Goal: Task Accomplishment & Management: Use online tool/utility

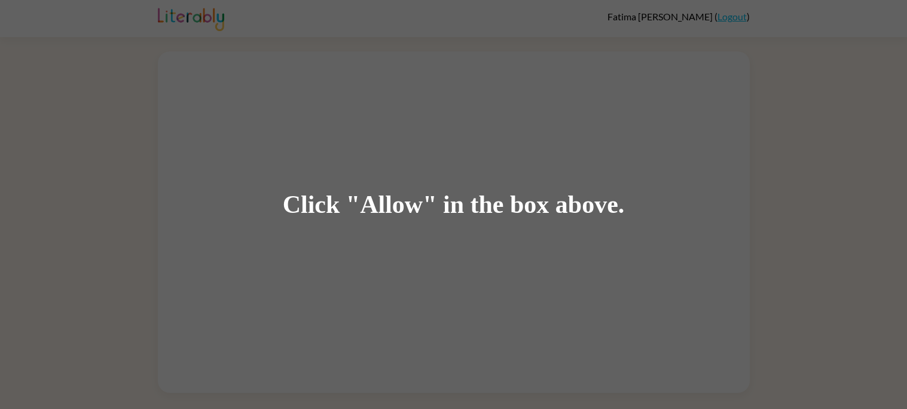
click at [403, 189] on div "Click "Allow" in the box above." at bounding box center [453, 204] width 907 height 409
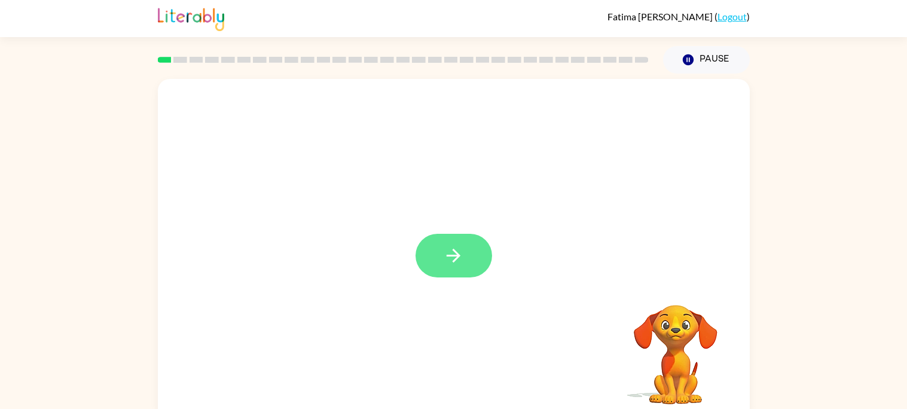
click at [445, 256] on icon "button" at bounding box center [453, 255] width 21 height 21
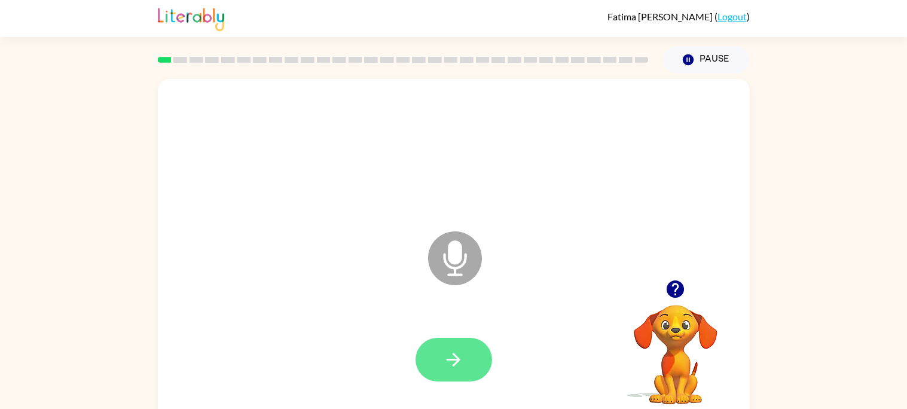
click at [458, 358] on icon "button" at bounding box center [454, 360] width 14 height 14
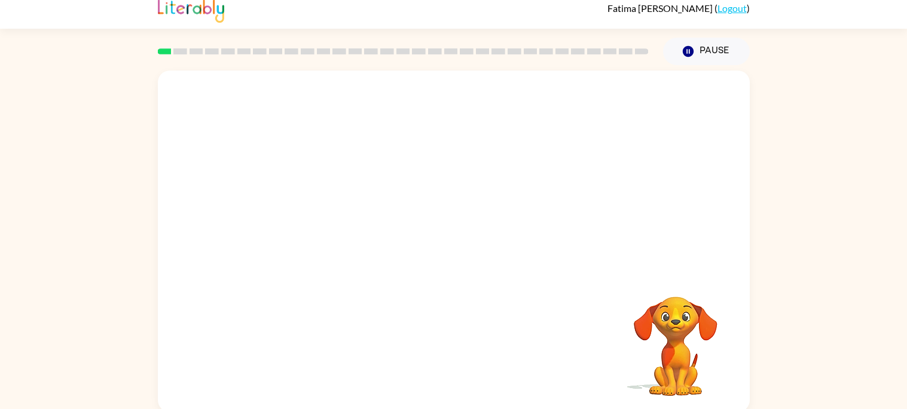
scroll to position [11, 0]
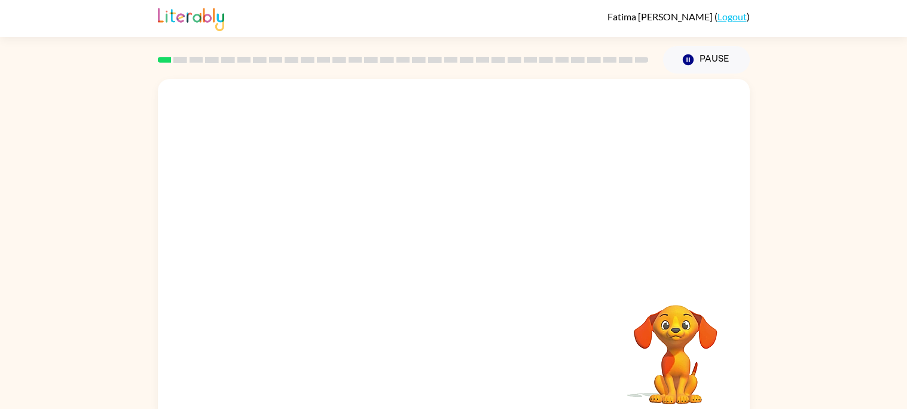
click at [385, 258] on div at bounding box center [454, 179] width 592 height 201
click at [447, 263] on div at bounding box center [454, 256] width 77 height 44
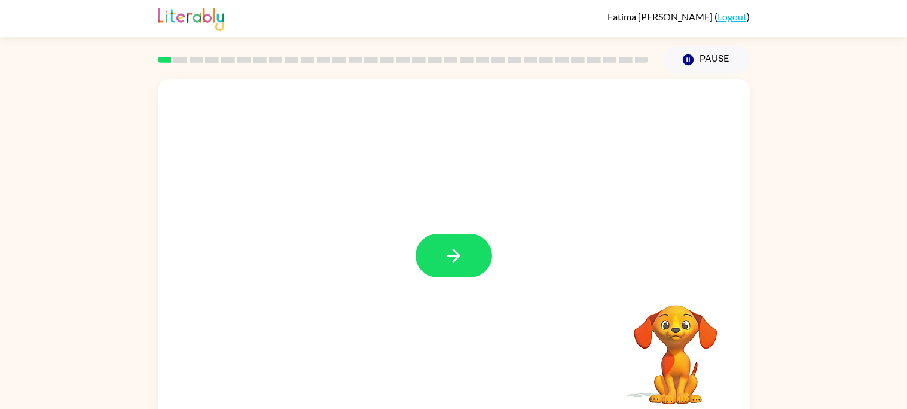
click at [447, 263] on icon "button" at bounding box center [453, 255] width 21 height 21
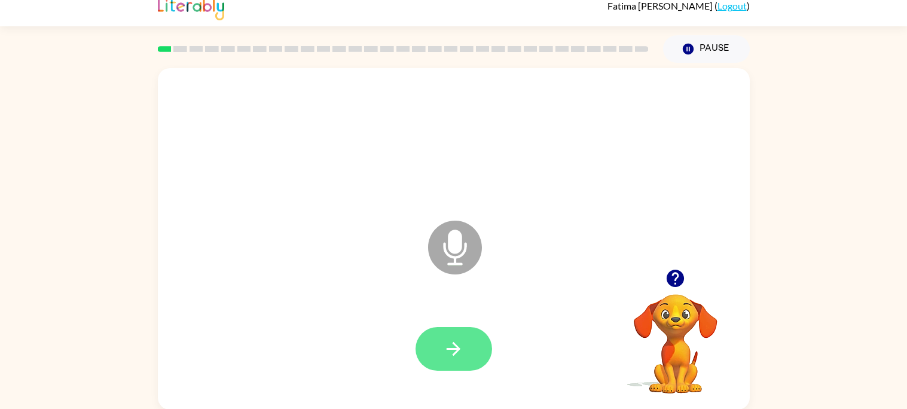
click at [456, 364] on button "button" at bounding box center [454, 349] width 77 height 44
click at [678, 279] on icon "button" at bounding box center [675, 278] width 17 height 17
click at [264, 114] on div at bounding box center [454, 141] width 568 height 98
click at [445, 355] on icon "button" at bounding box center [453, 348] width 21 height 21
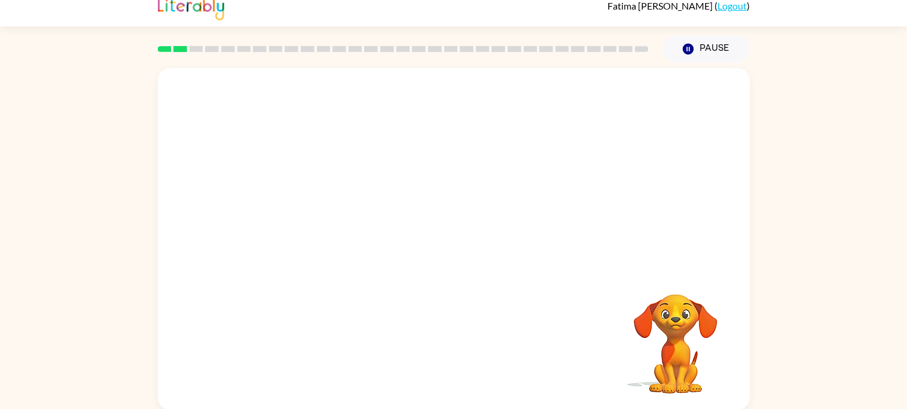
click at [642, 295] on video "Your browser must support playing .mp4 files to use Literably. Please try using…" at bounding box center [676, 336] width 120 height 120
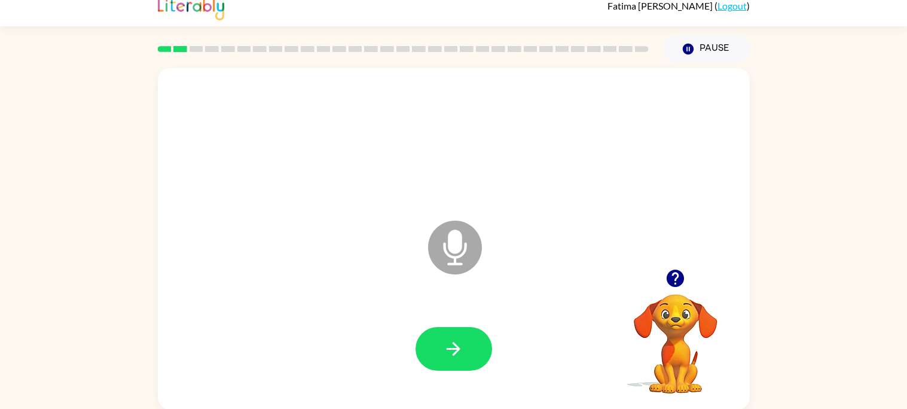
click at [676, 274] on icon "button" at bounding box center [675, 278] width 17 height 17
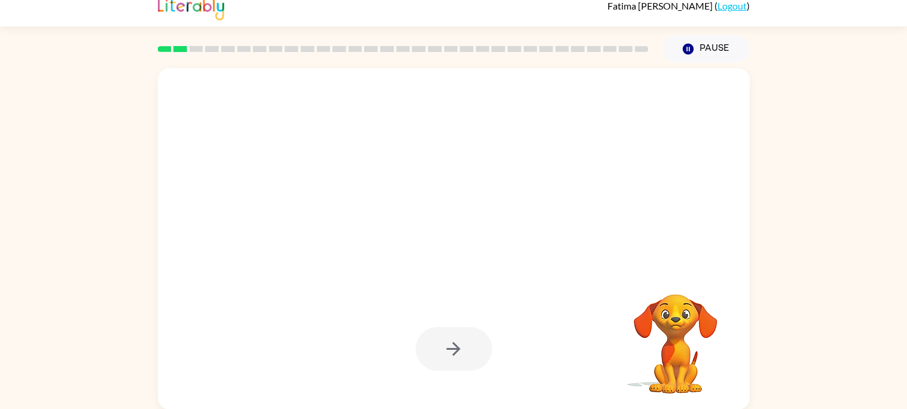
click at [459, 347] on div at bounding box center [454, 349] width 77 height 44
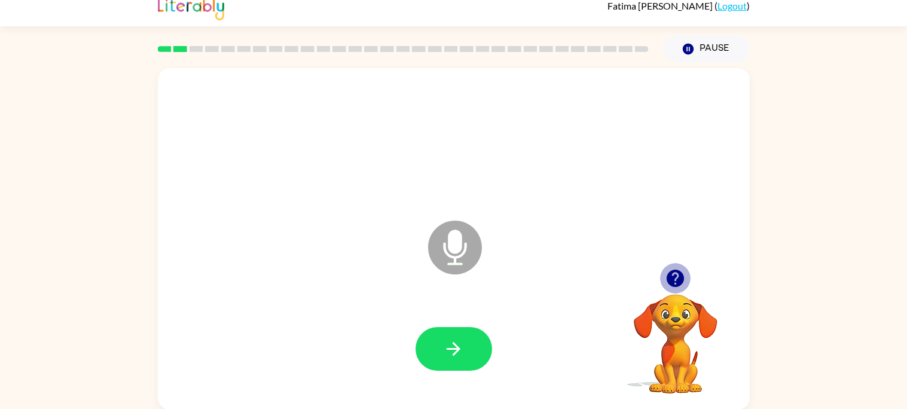
click at [678, 270] on icon "button" at bounding box center [675, 278] width 17 height 17
click at [457, 260] on icon at bounding box center [455, 248] width 54 height 54
click at [431, 368] on button "button" at bounding box center [454, 349] width 77 height 44
click at [682, 268] on icon "button" at bounding box center [675, 278] width 21 height 21
click at [677, 271] on icon "button" at bounding box center [675, 278] width 17 height 17
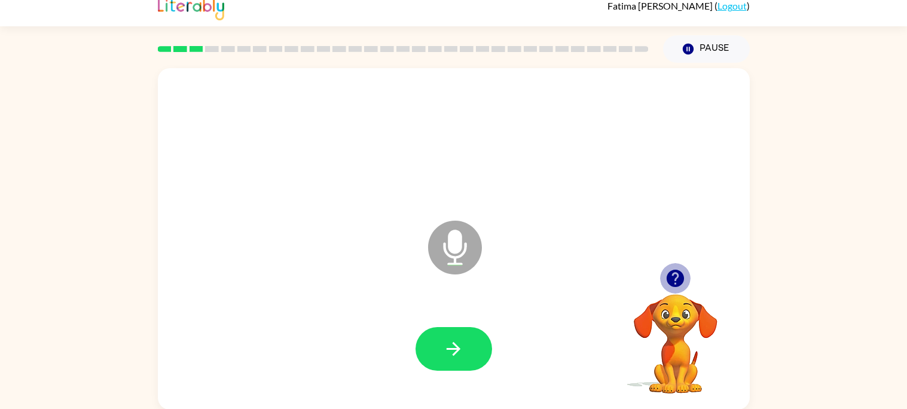
click at [675, 273] on icon "button" at bounding box center [675, 278] width 21 height 21
click at [423, 342] on button "button" at bounding box center [454, 349] width 77 height 44
click at [674, 277] on icon "button" at bounding box center [675, 278] width 17 height 17
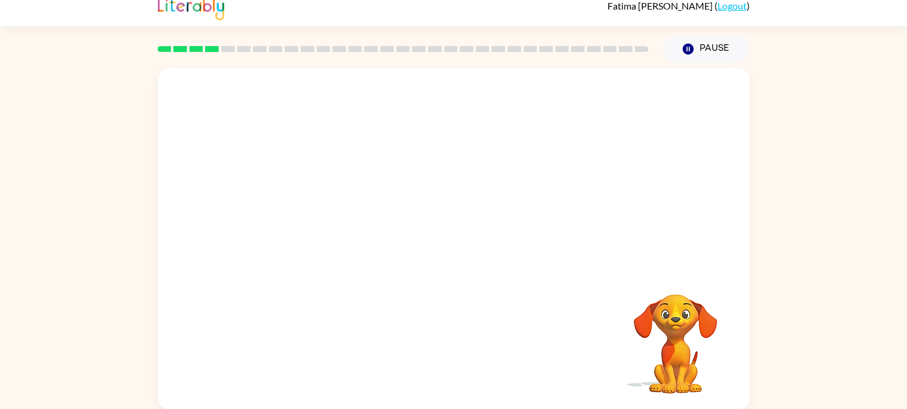
click at [573, 161] on div at bounding box center [454, 141] width 568 height 98
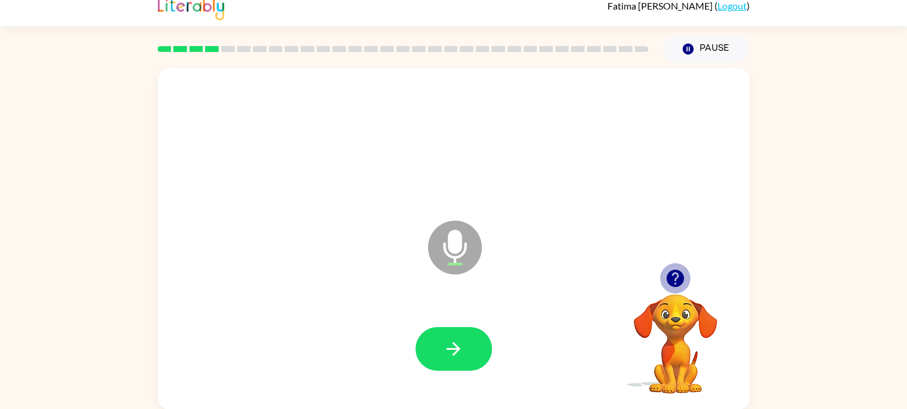
click at [678, 282] on icon "button" at bounding box center [675, 278] width 17 height 17
click at [442, 323] on div at bounding box center [454, 349] width 568 height 98
click at [443, 332] on button "button" at bounding box center [454, 349] width 77 height 44
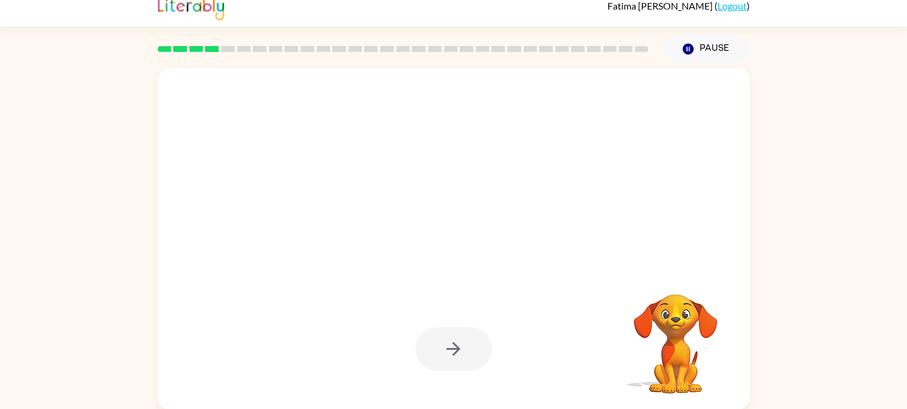
click at [452, 343] on div at bounding box center [454, 349] width 77 height 44
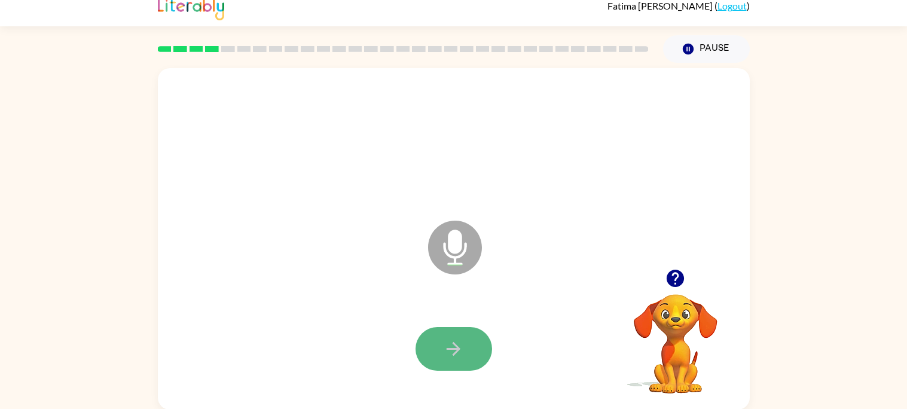
click at [440, 354] on button "button" at bounding box center [454, 349] width 77 height 44
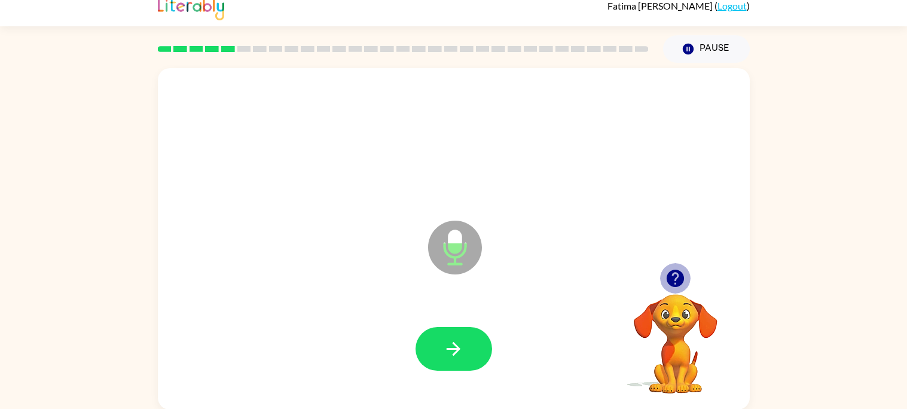
click at [669, 271] on icon "button" at bounding box center [675, 278] width 21 height 21
click at [455, 371] on div at bounding box center [454, 349] width 568 height 98
click at [463, 349] on icon "button" at bounding box center [453, 348] width 21 height 21
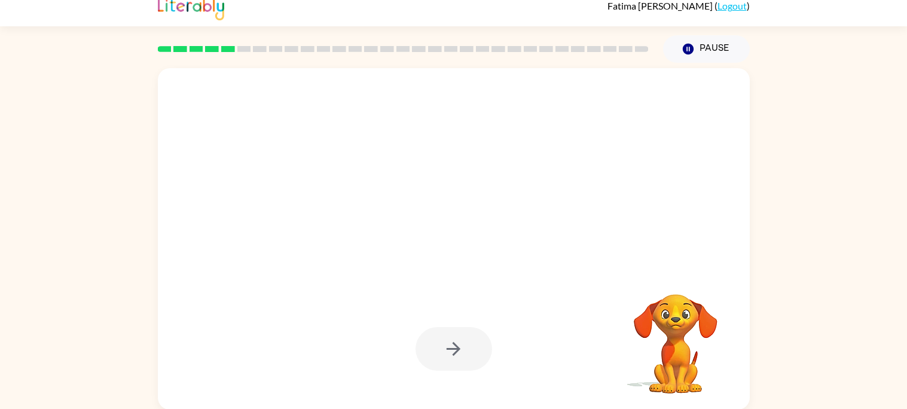
click at [463, 353] on div at bounding box center [454, 349] width 77 height 44
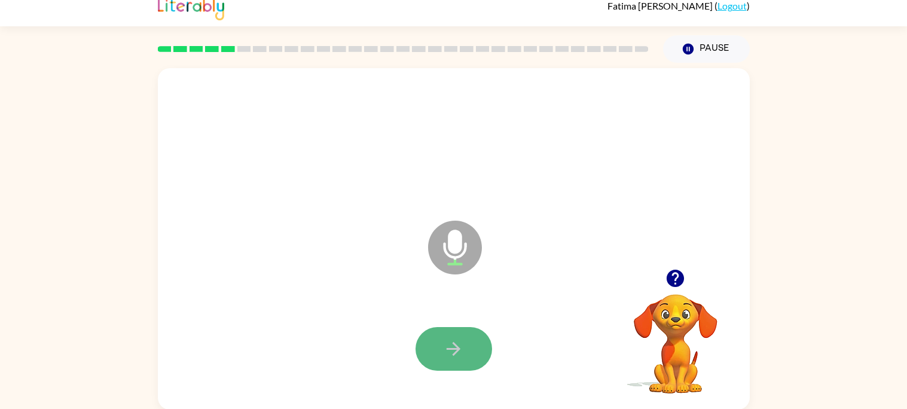
click at [460, 356] on icon "button" at bounding box center [453, 348] width 21 height 21
click at [678, 279] on icon "button" at bounding box center [675, 278] width 17 height 17
click at [676, 279] on icon "button" at bounding box center [675, 278] width 21 height 21
click at [463, 335] on button "button" at bounding box center [454, 349] width 77 height 44
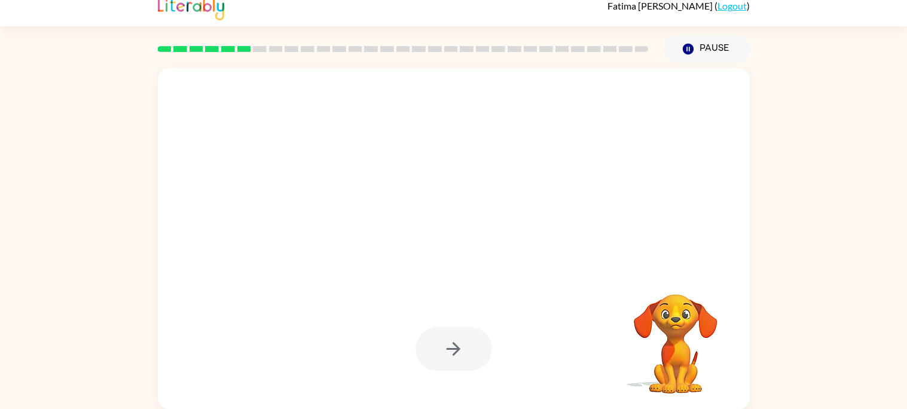
click at [453, 344] on div at bounding box center [454, 349] width 77 height 44
click at [453, 347] on div at bounding box center [454, 349] width 77 height 44
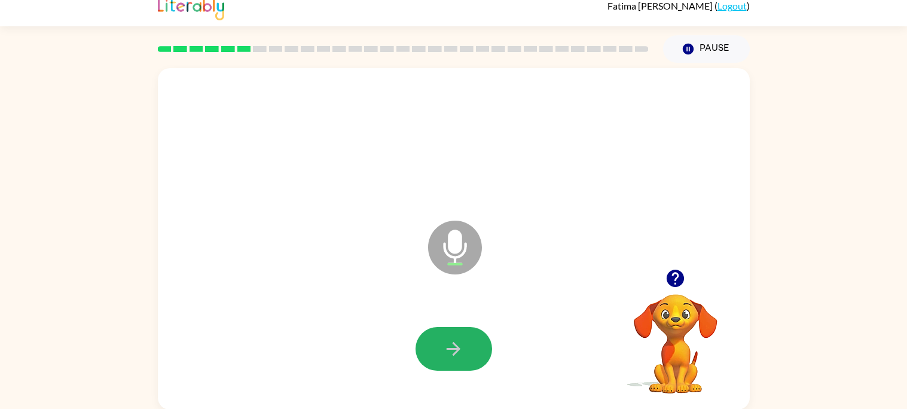
click at [453, 347] on icon "button" at bounding box center [454, 349] width 14 height 14
click at [673, 276] on icon "button" at bounding box center [675, 278] width 17 height 17
click at [440, 344] on button "button" at bounding box center [454, 349] width 77 height 44
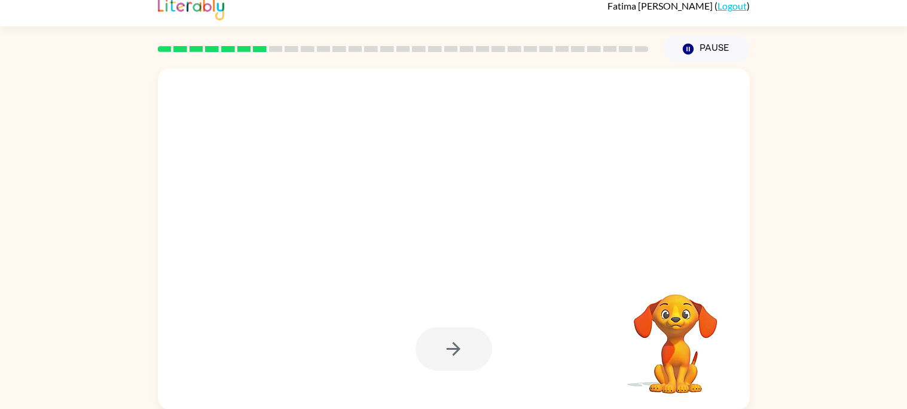
click at [624, 252] on div at bounding box center [454, 238] width 592 height 341
click at [458, 355] on div at bounding box center [454, 349] width 77 height 44
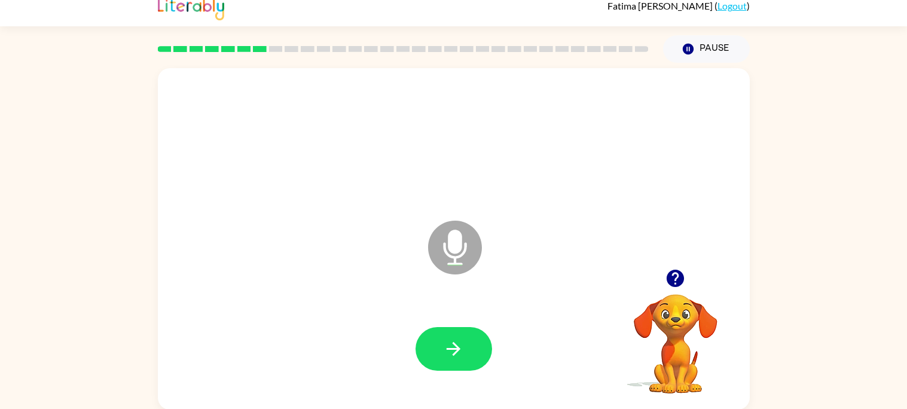
click at [680, 274] on icon "button" at bounding box center [675, 278] width 17 height 17
click at [680, 275] on icon "button" at bounding box center [675, 278] width 17 height 17
click at [471, 345] on button "button" at bounding box center [454, 349] width 77 height 44
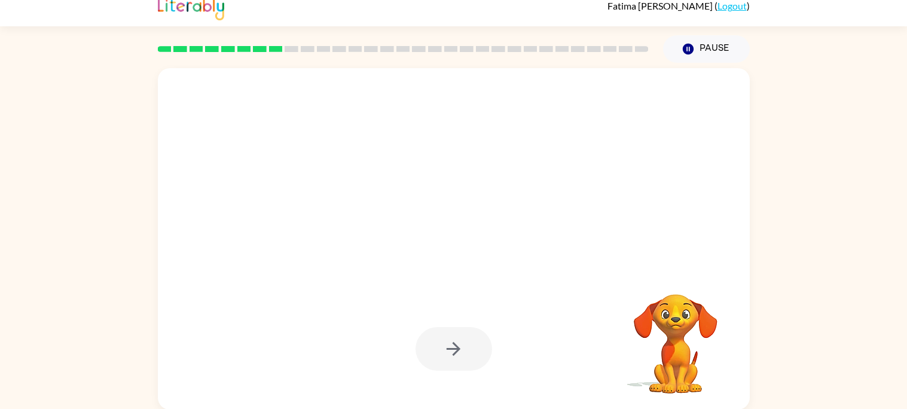
click at [468, 342] on div at bounding box center [454, 349] width 77 height 44
click at [444, 366] on div at bounding box center [454, 349] width 77 height 44
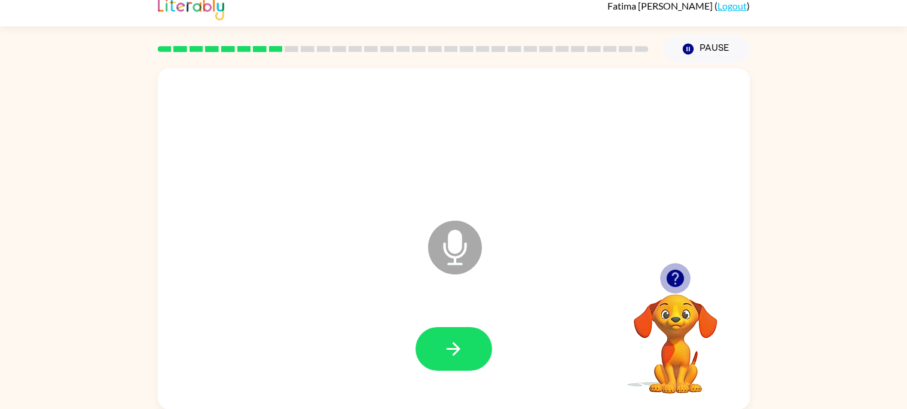
click at [676, 280] on icon "button" at bounding box center [675, 278] width 21 height 21
click at [681, 281] on icon "button" at bounding box center [675, 278] width 17 height 17
click at [477, 350] on button "button" at bounding box center [454, 349] width 77 height 44
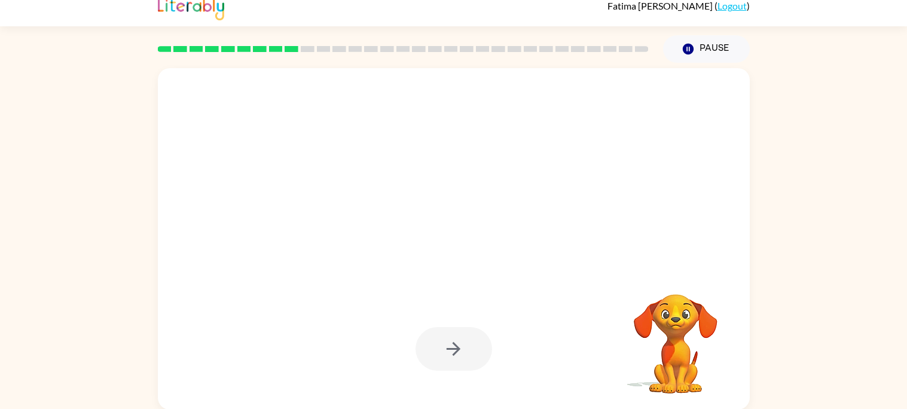
click at [465, 344] on div at bounding box center [454, 349] width 77 height 44
click at [475, 356] on div at bounding box center [454, 349] width 77 height 44
click at [483, 349] on div at bounding box center [454, 349] width 77 height 44
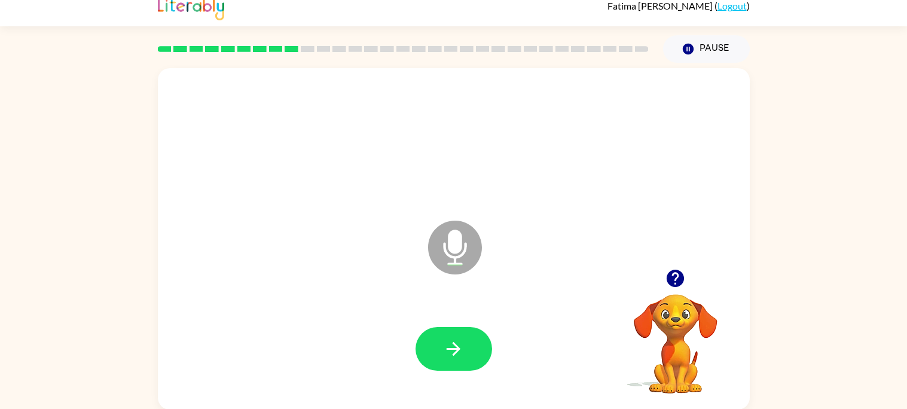
click at [679, 291] on button "button" at bounding box center [675, 278] width 30 height 30
click at [447, 339] on icon "button" at bounding box center [453, 348] width 21 height 21
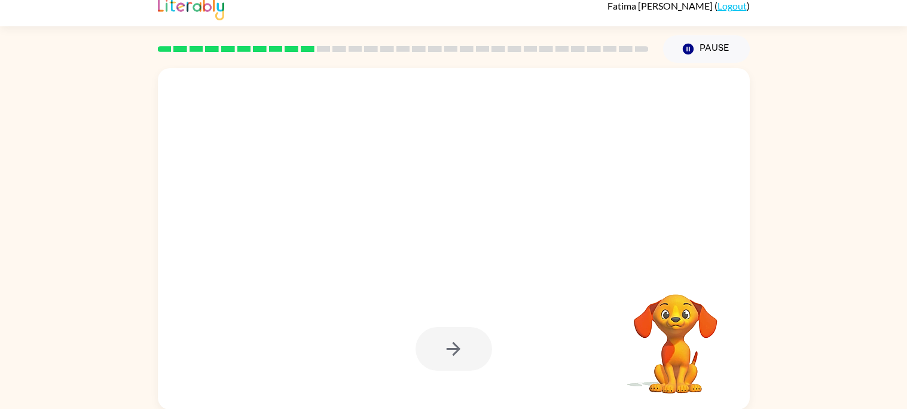
click at [472, 205] on div at bounding box center [425, 217] width 511 height 43
click at [460, 349] on div at bounding box center [454, 349] width 77 height 44
click at [456, 347] on div at bounding box center [454, 349] width 77 height 44
click at [459, 350] on div at bounding box center [454, 349] width 77 height 44
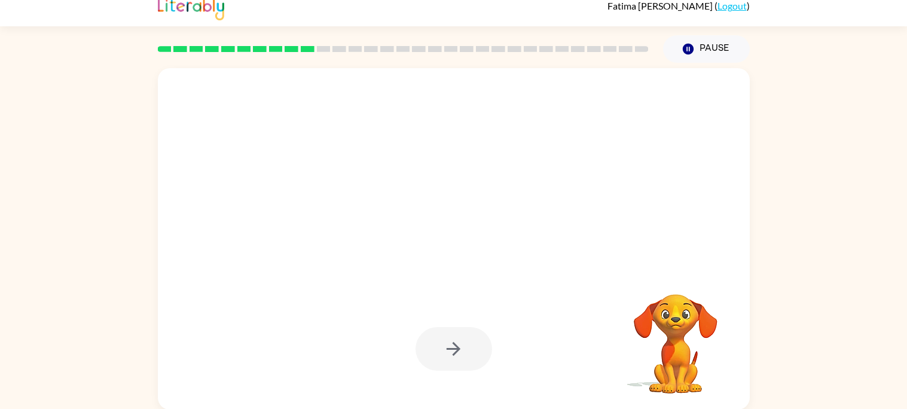
click at [459, 350] on div at bounding box center [454, 349] width 77 height 44
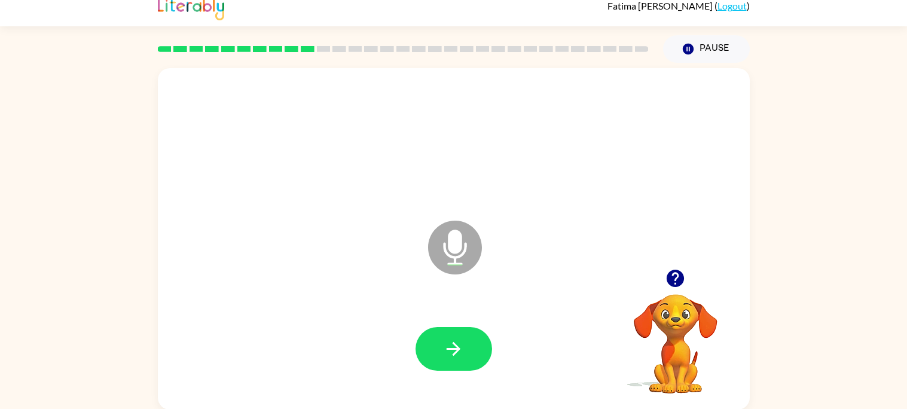
click at [459, 350] on div at bounding box center [454, 349] width 77 height 44
click at [669, 283] on icon "button" at bounding box center [675, 278] width 21 height 21
click at [670, 293] on div at bounding box center [676, 278] width 120 height 30
click at [673, 285] on icon "button" at bounding box center [675, 278] width 17 height 17
click at [468, 344] on button "button" at bounding box center [454, 349] width 77 height 44
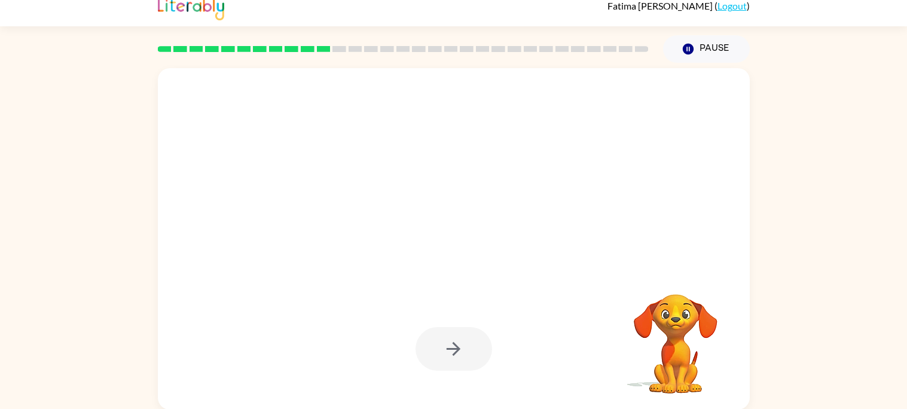
click at [477, 338] on div at bounding box center [454, 349] width 77 height 44
click at [484, 345] on div at bounding box center [454, 349] width 77 height 44
click at [482, 345] on div at bounding box center [454, 349] width 77 height 44
click at [482, 346] on div at bounding box center [454, 349] width 77 height 44
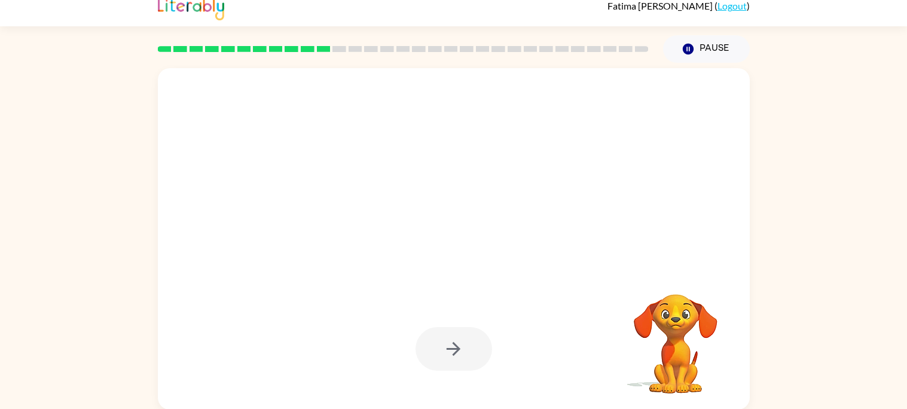
click at [483, 347] on div at bounding box center [454, 349] width 77 height 44
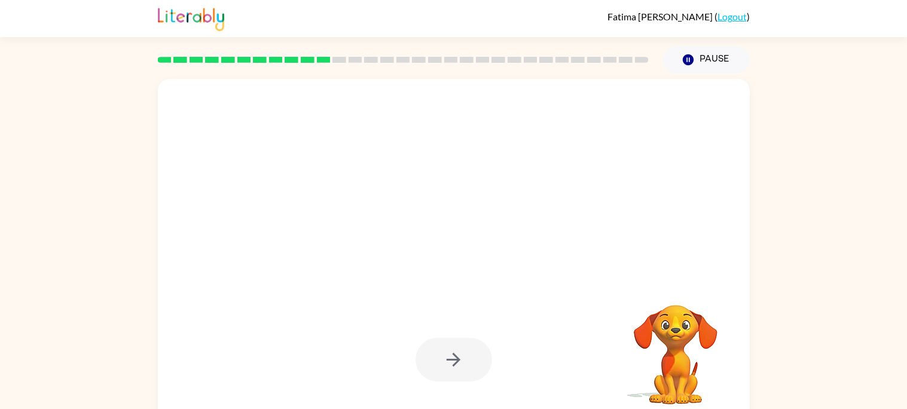
scroll to position [1, 0]
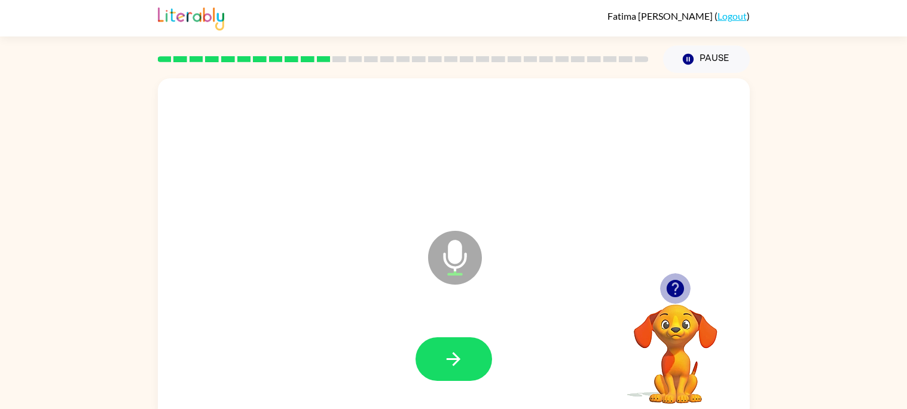
click at [685, 289] on icon "button" at bounding box center [675, 288] width 21 height 21
click at [688, 290] on button "button" at bounding box center [675, 288] width 30 height 30
click at [681, 281] on icon "button" at bounding box center [675, 288] width 21 height 21
click at [476, 359] on button "button" at bounding box center [454, 359] width 77 height 44
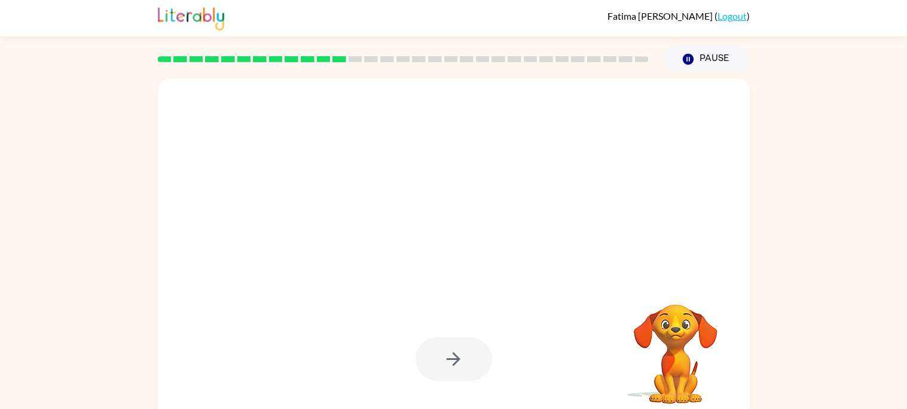
scroll to position [2, 0]
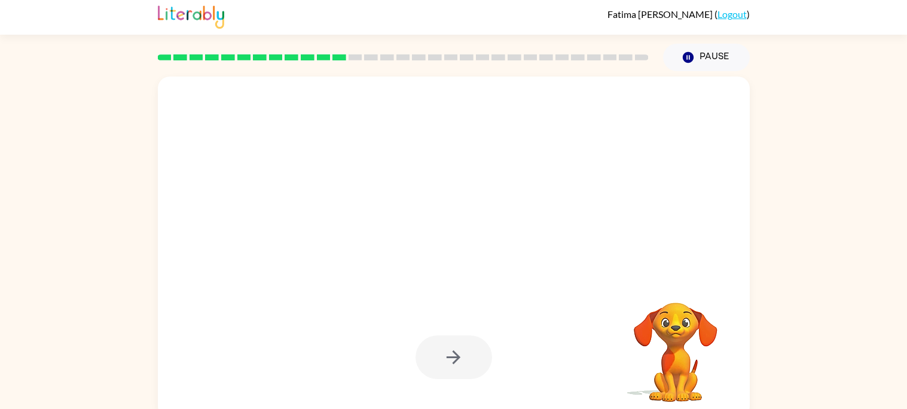
click at [452, 352] on div at bounding box center [454, 357] width 77 height 44
click at [459, 354] on div at bounding box center [454, 357] width 77 height 44
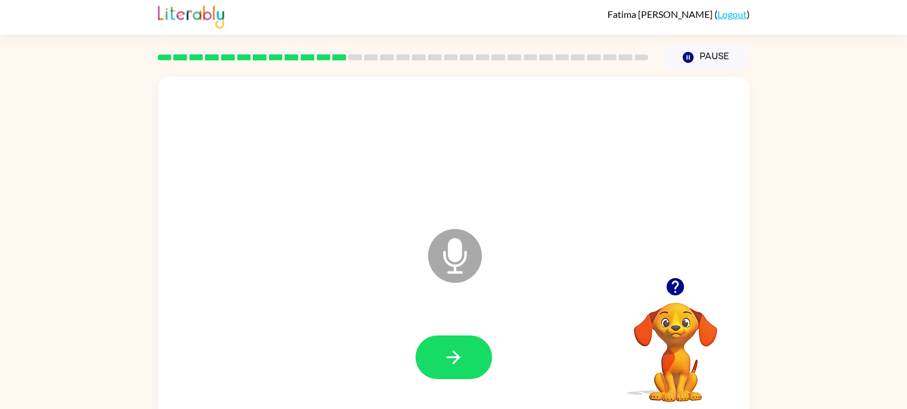
drag, startPoint x: 456, startPoint y: 350, endPoint x: 533, endPoint y: 361, distance: 77.9
click at [533, 361] on div at bounding box center [454, 358] width 568 height 98
click at [674, 291] on icon "button" at bounding box center [675, 286] width 17 height 17
click at [464, 365] on button "button" at bounding box center [454, 357] width 77 height 44
click at [444, 370] on button "button" at bounding box center [454, 357] width 77 height 44
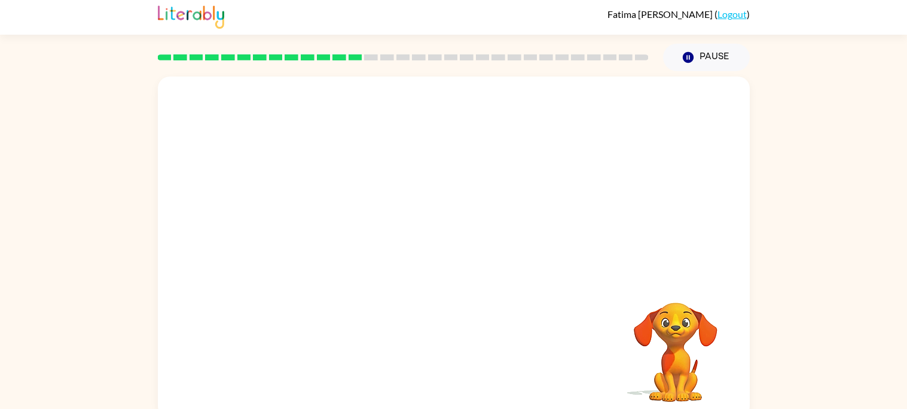
click at [368, 53] on div at bounding box center [403, 57] width 505 height 42
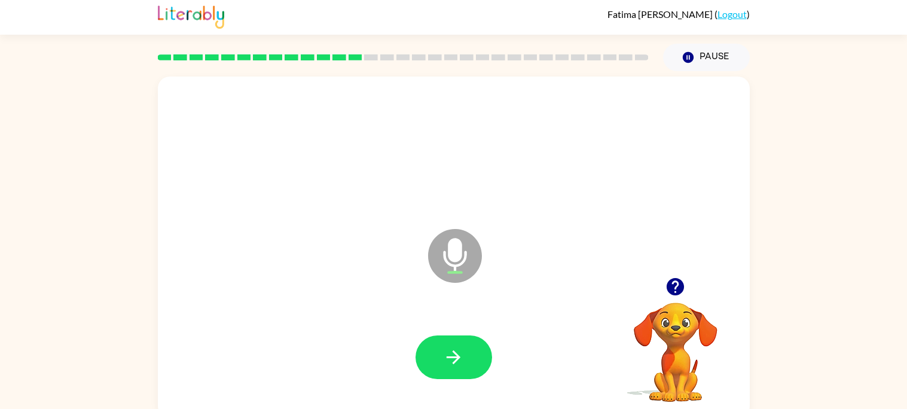
click at [670, 300] on button "button" at bounding box center [675, 286] width 30 height 30
click at [679, 287] on icon "button" at bounding box center [675, 286] width 17 height 17
click at [676, 285] on icon "button" at bounding box center [675, 286] width 21 height 21
click at [443, 350] on icon "button" at bounding box center [453, 357] width 21 height 21
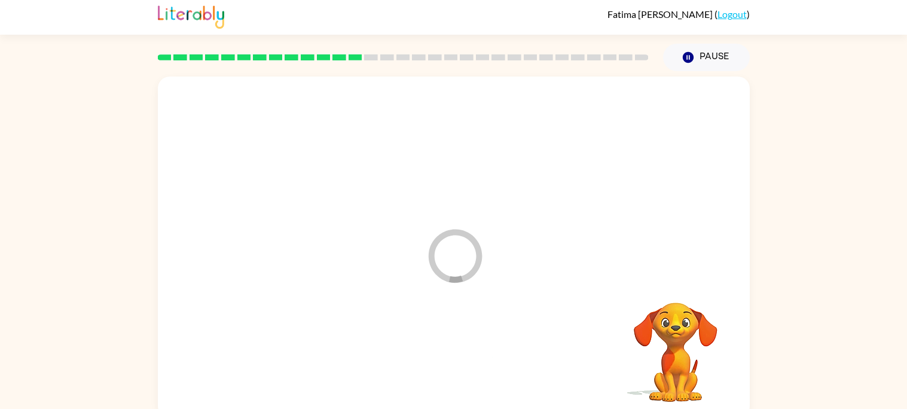
click at [442, 350] on div at bounding box center [454, 358] width 568 height 98
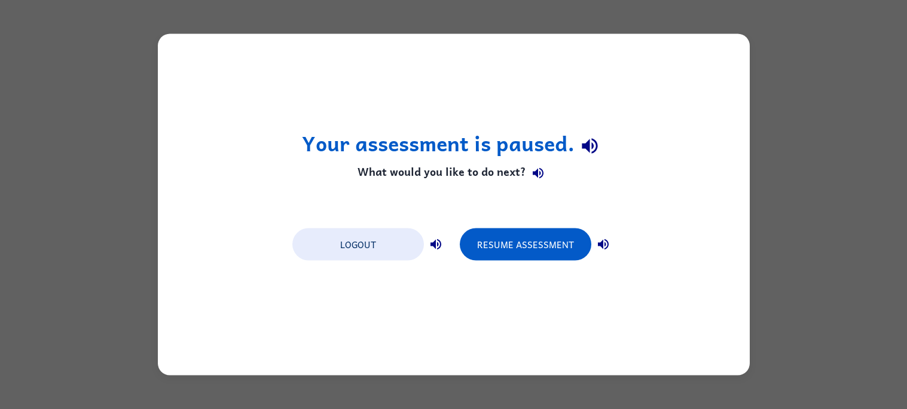
scroll to position [0, 0]
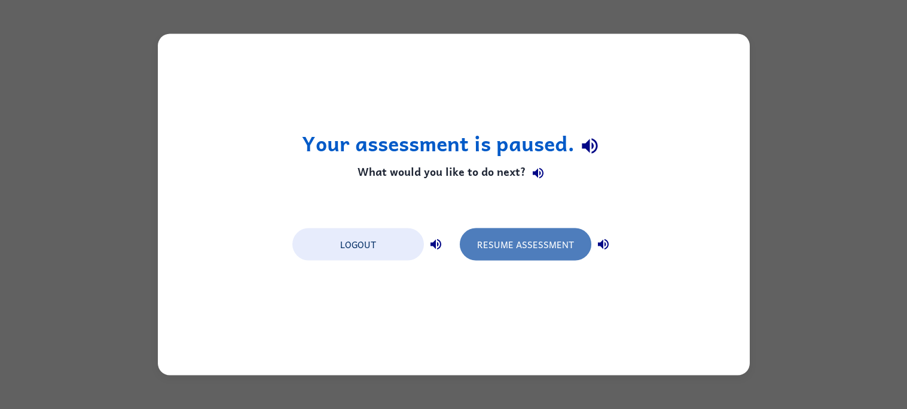
click at [547, 238] on button "Resume Assessment" at bounding box center [526, 244] width 132 height 32
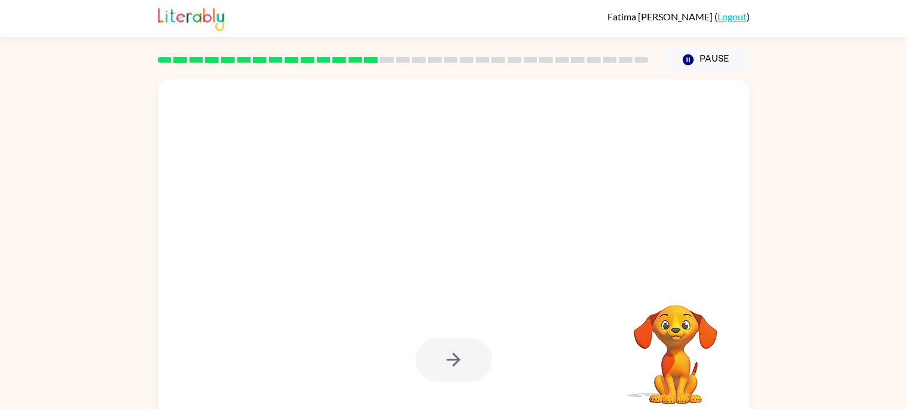
click at [454, 358] on div at bounding box center [454, 360] width 77 height 44
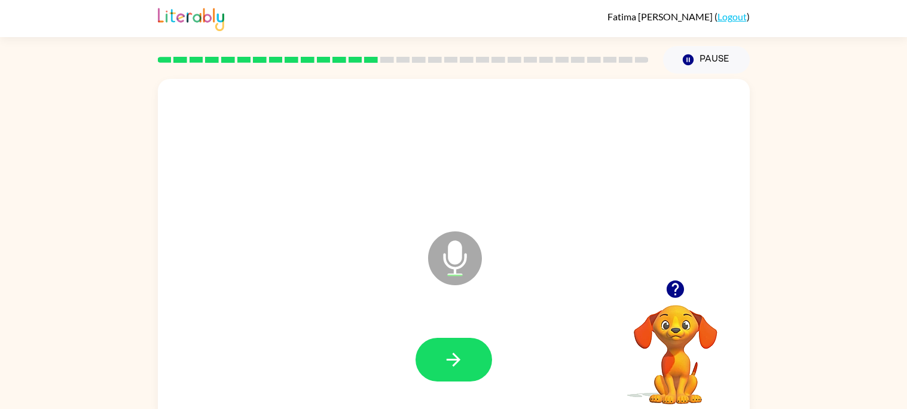
click at [672, 299] on icon "button" at bounding box center [675, 289] width 21 height 21
click at [486, 346] on button "button" at bounding box center [454, 360] width 77 height 44
click at [666, 289] on icon "button" at bounding box center [675, 289] width 21 height 21
click at [463, 344] on button "button" at bounding box center [454, 360] width 77 height 44
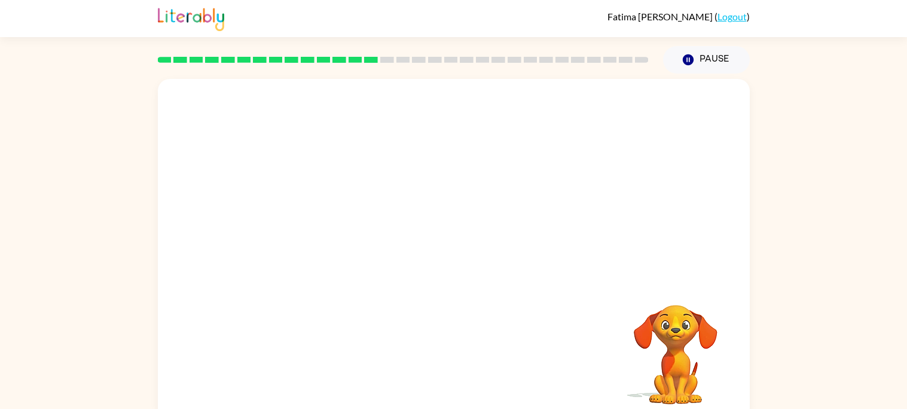
click at [462, 338] on div at bounding box center [454, 360] width 568 height 98
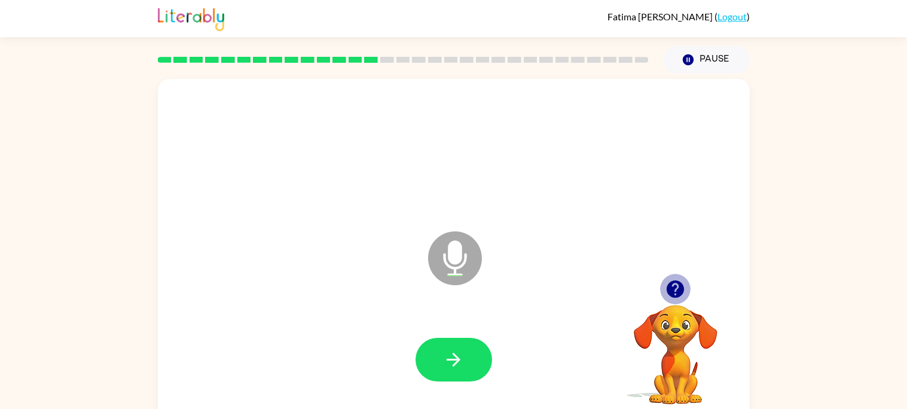
click at [680, 286] on icon "button" at bounding box center [675, 288] width 17 height 17
click at [678, 287] on icon "button" at bounding box center [675, 289] width 21 height 21
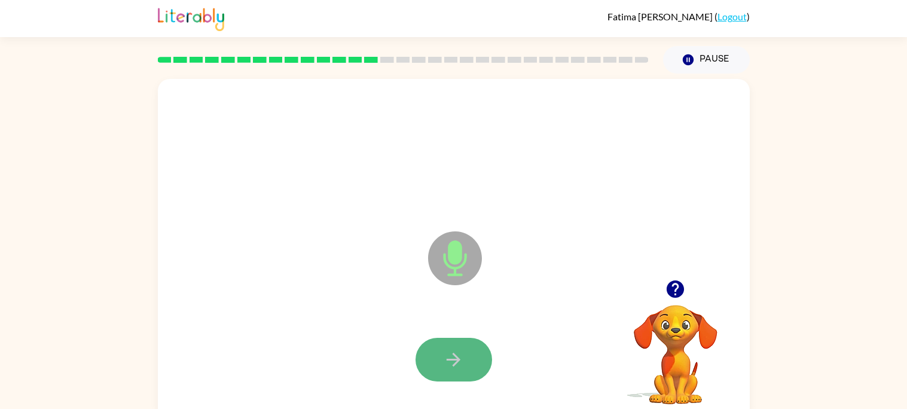
click at [481, 355] on button "button" at bounding box center [454, 360] width 77 height 44
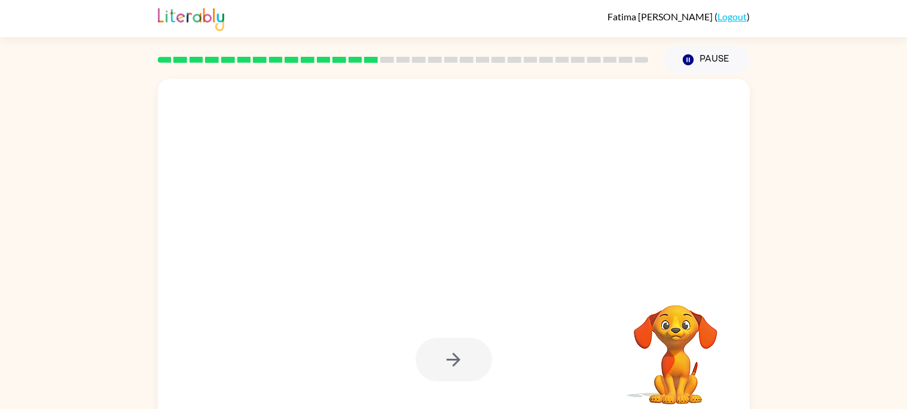
click at [481, 355] on div at bounding box center [454, 360] width 77 height 44
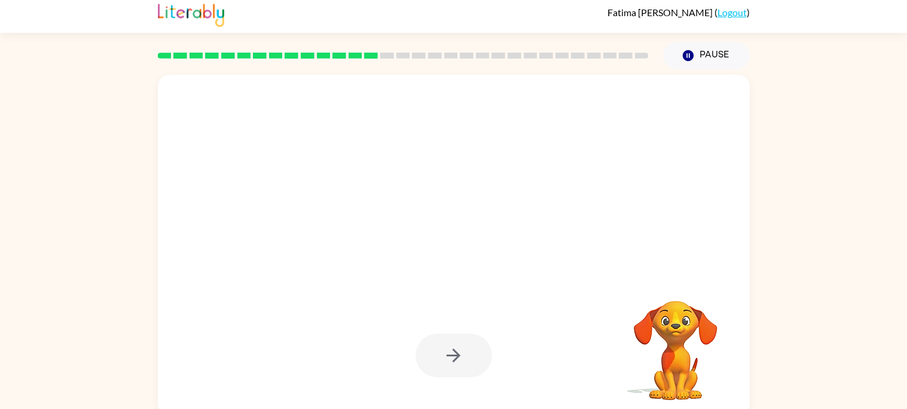
scroll to position [11, 0]
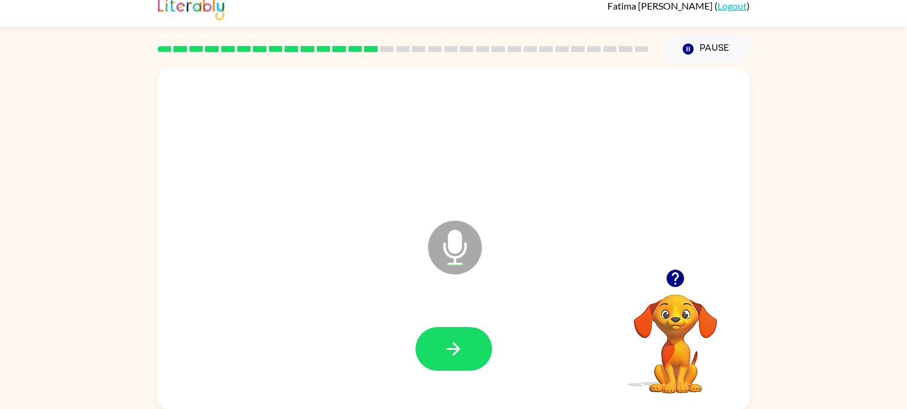
click at [681, 285] on icon "button" at bounding box center [675, 278] width 21 height 21
click at [511, 236] on icon "Microphone The Microphone is here when it is your turn to talk" at bounding box center [514, 263] width 179 height 90
click at [459, 338] on icon "button" at bounding box center [453, 348] width 21 height 21
click at [673, 276] on icon "button" at bounding box center [675, 278] width 17 height 17
click at [672, 272] on icon "button" at bounding box center [675, 278] width 17 height 17
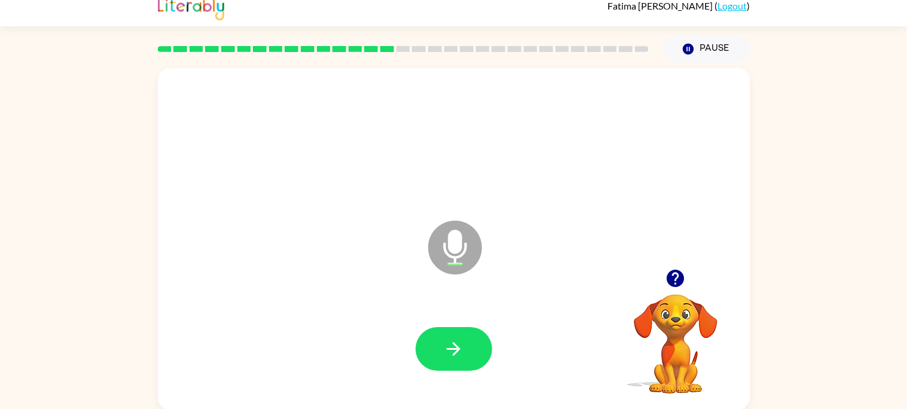
click at [670, 271] on icon "button" at bounding box center [675, 278] width 17 height 17
click at [422, 336] on button "button" at bounding box center [454, 349] width 77 height 44
click at [433, 362] on button "button" at bounding box center [454, 349] width 77 height 44
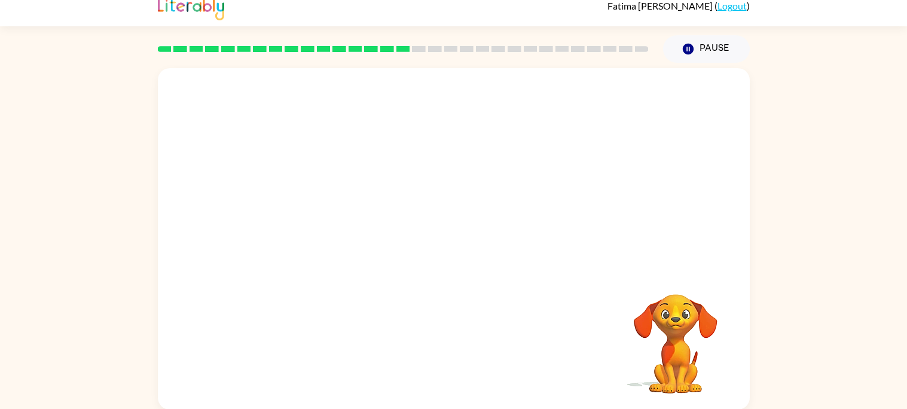
click at [432, 365] on div at bounding box center [454, 349] width 568 height 98
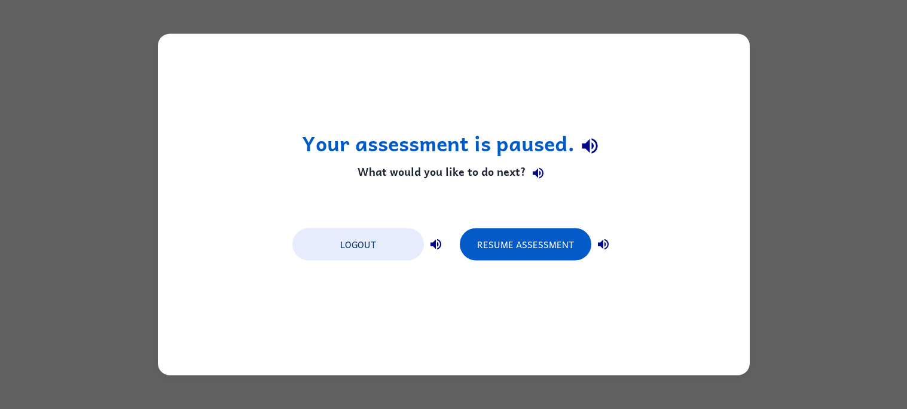
scroll to position [0, 0]
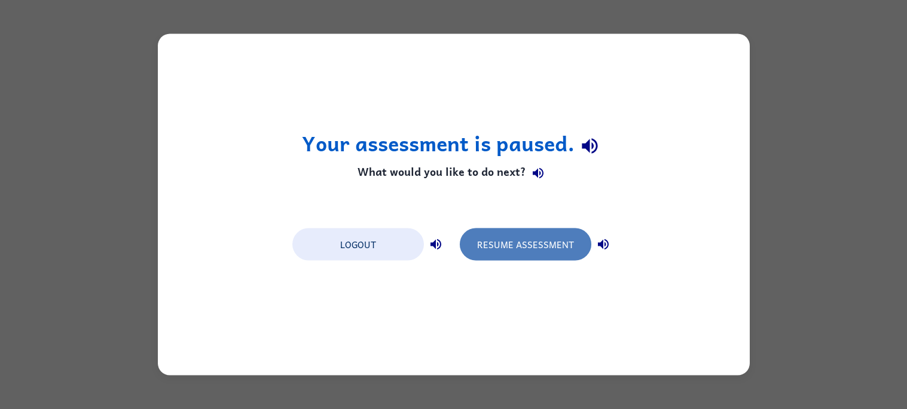
click at [495, 242] on button "Resume Assessment" at bounding box center [526, 244] width 132 height 32
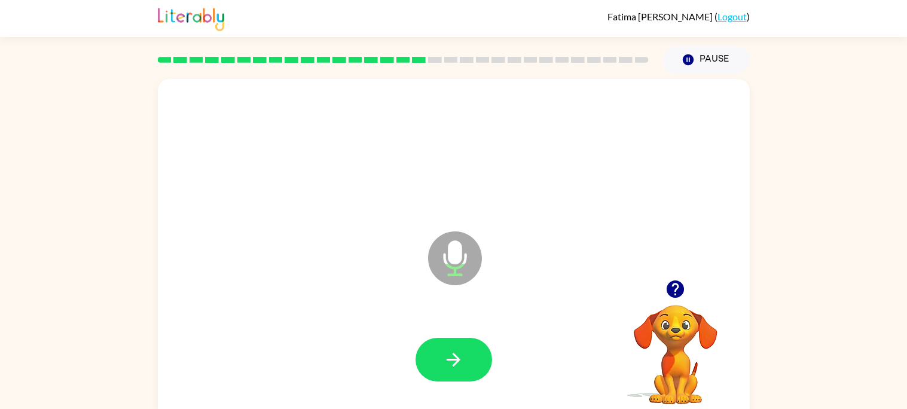
scroll to position [11, 0]
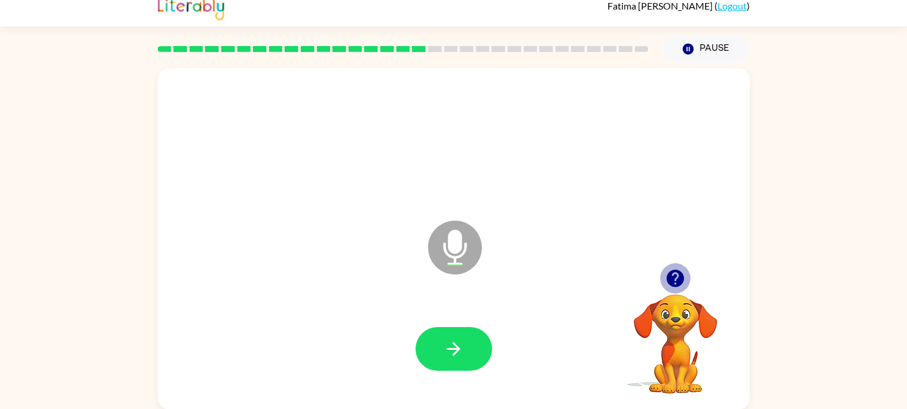
click at [678, 277] on icon "button" at bounding box center [675, 278] width 21 height 21
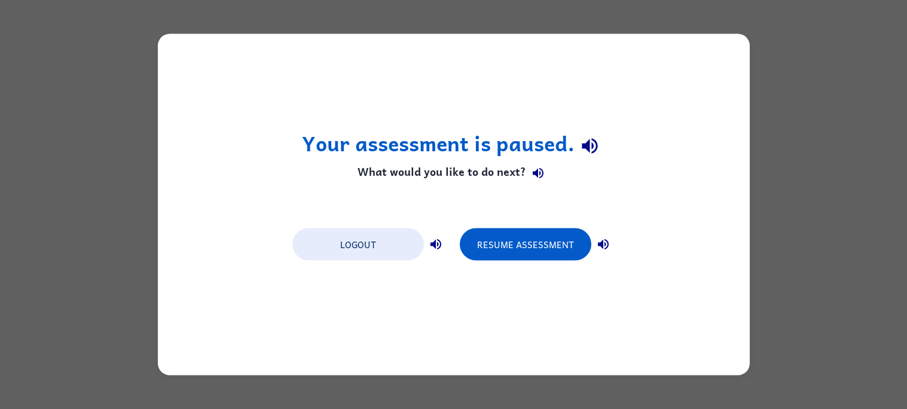
scroll to position [0, 0]
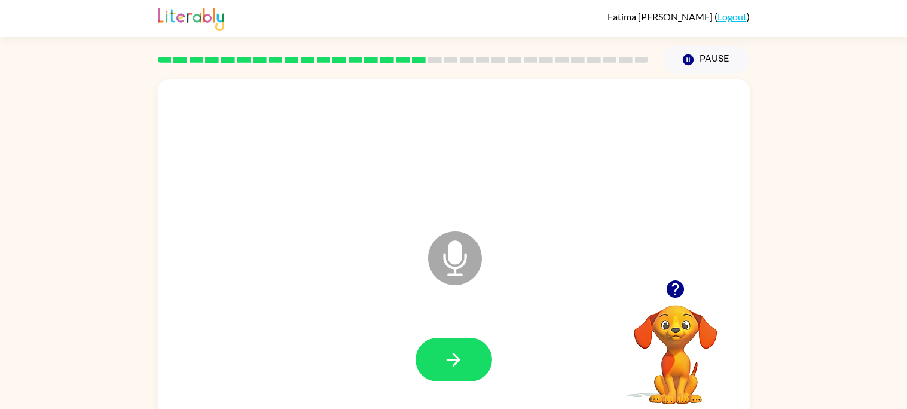
click at [676, 292] on icon "button" at bounding box center [675, 288] width 17 height 17
click at [480, 354] on button "button" at bounding box center [454, 360] width 77 height 44
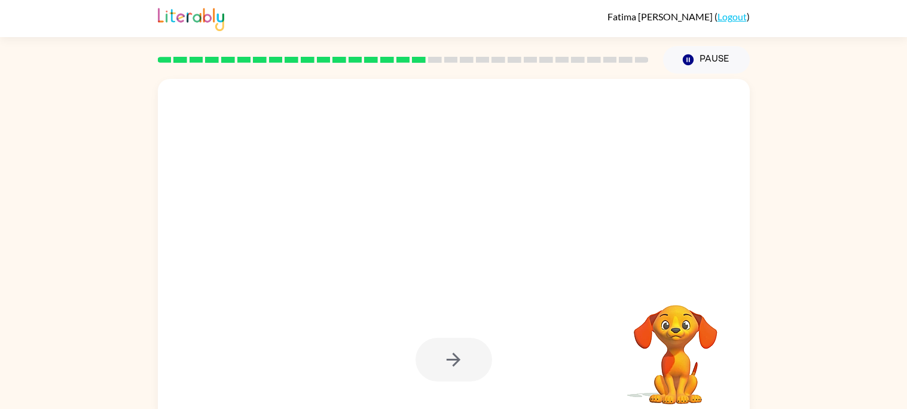
click at [468, 348] on div at bounding box center [454, 360] width 77 height 44
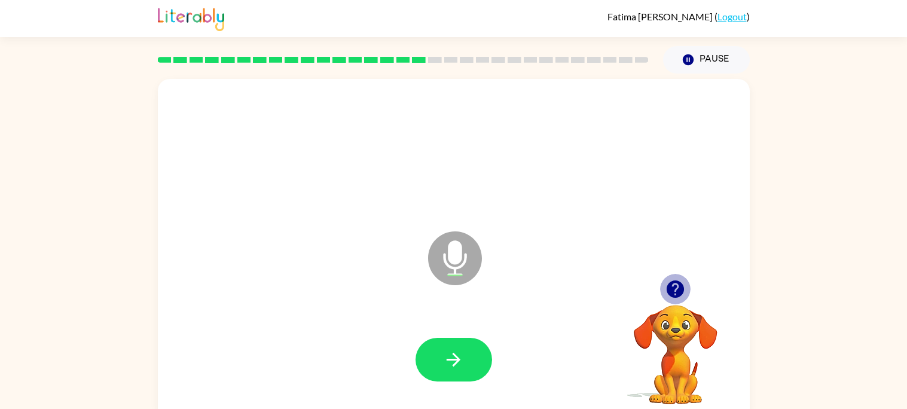
click at [675, 292] on icon "button" at bounding box center [675, 288] width 17 height 17
click at [654, 289] on div at bounding box center [676, 289] width 120 height 30
click at [450, 347] on button "button" at bounding box center [454, 360] width 77 height 44
click at [672, 293] on icon "button" at bounding box center [675, 288] width 17 height 17
click at [483, 344] on button "button" at bounding box center [454, 360] width 77 height 44
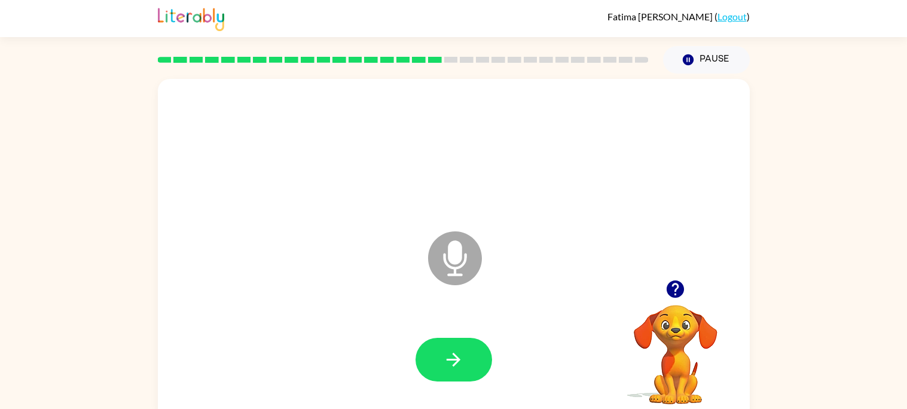
click at [674, 289] on icon "button" at bounding box center [675, 288] width 17 height 17
click at [681, 297] on icon "button" at bounding box center [675, 289] width 21 height 21
click at [463, 362] on icon "button" at bounding box center [453, 359] width 21 height 21
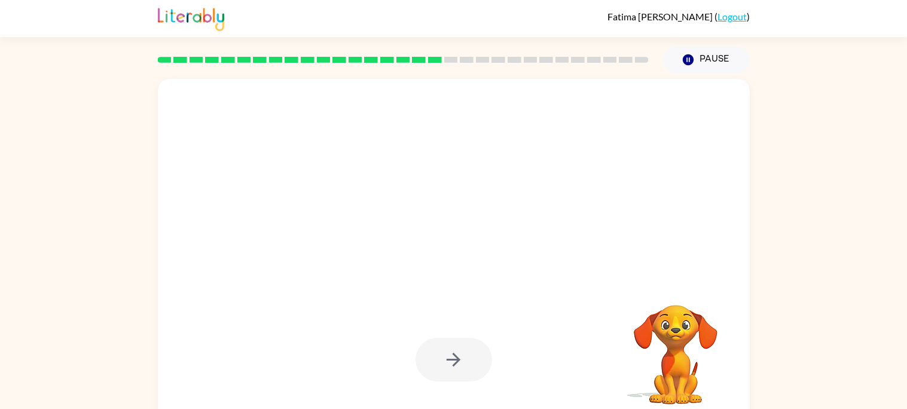
click at [462, 365] on div at bounding box center [454, 360] width 77 height 44
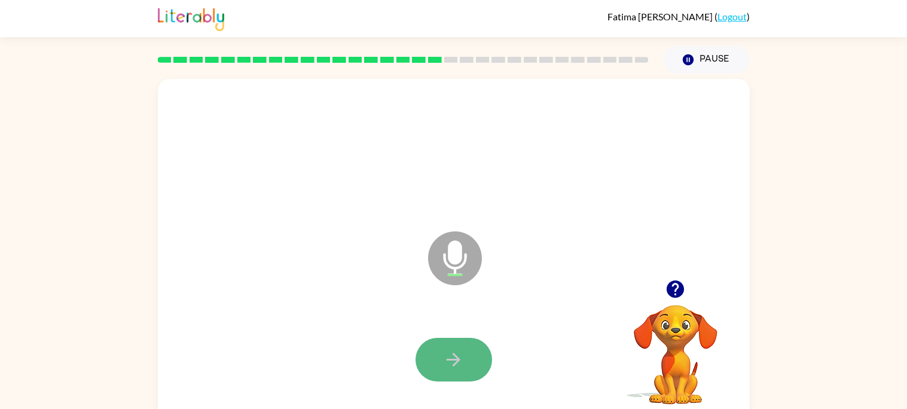
click at [462, 359] on icon "button" at bounding box center [453, 359] width 21 height 21
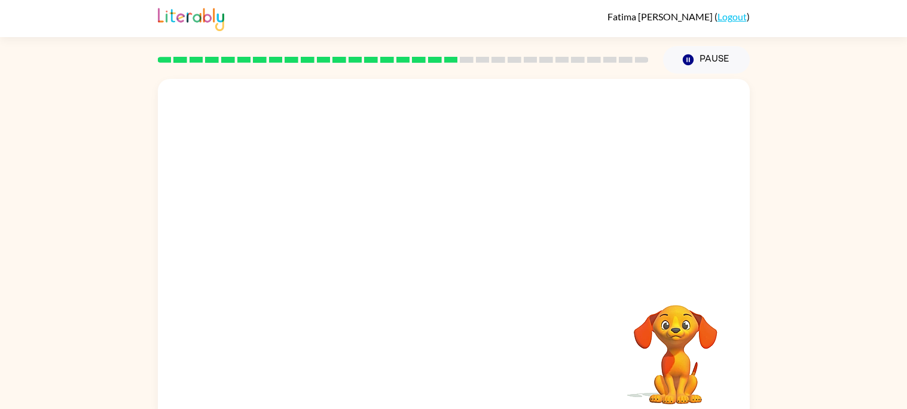
click at [631, 296] on video "Your browser must support playing .mp4 files to use Literably. Please try using…" at bounding box center [676, 346] width 120 height 120
click at [565, 220] on div at bounding box center [425, 228] width 511 height 43
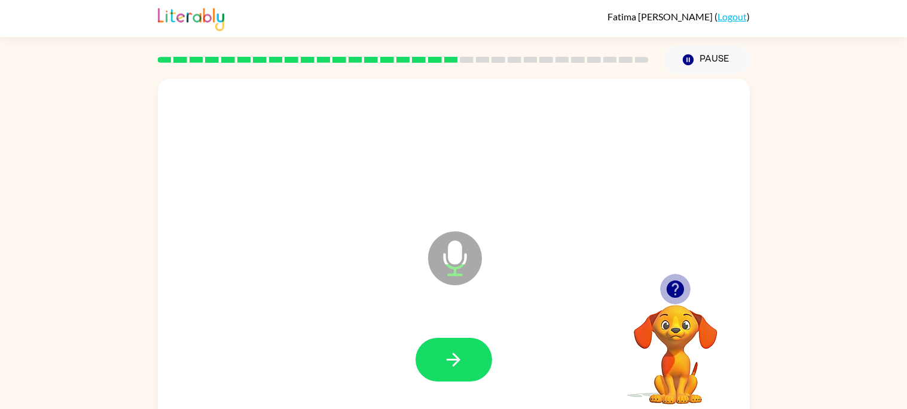
click at [670, 294] on icon "button" at bounding box center [675, 288] width 17 height 17
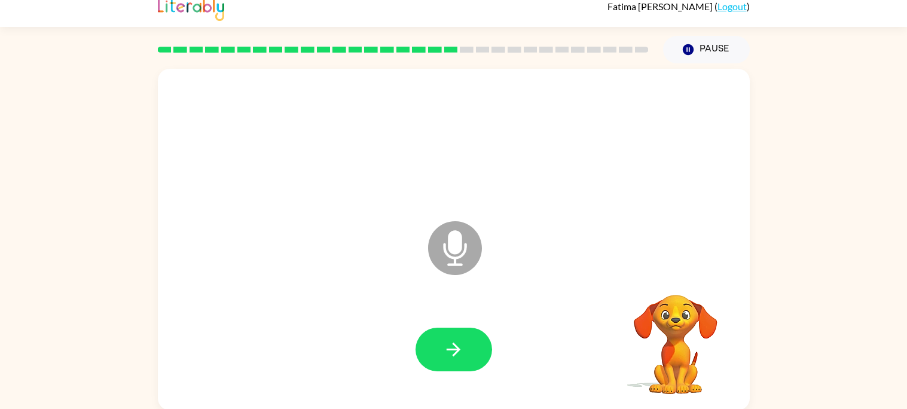
scroll to position [11, 0]
click at [677, 274] on icon "button" at bounding box center [675, 278] width 21 height 21
click at [740, 367] on div "Microphone The Microphone is here when it is your turn to talk" at bounding box center [454, 238] width 592 height 341
click at [670, 282] on icon "button" at bounding box center [675, 278] width 17 height 17
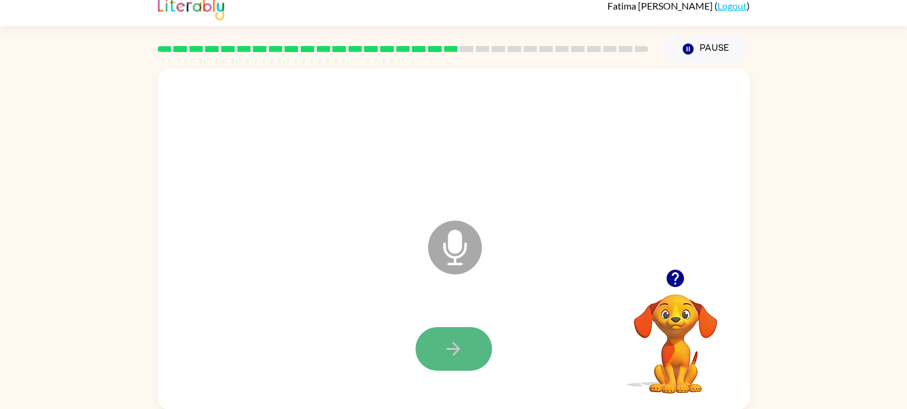
click at [446, 345] on icon "button" at bounding box center [453, 348] width 21 height 21
click at [672, 282] on icon "button" at bounding box center [675, 278] width 17 height 17
click at [477, 332] on button "button" at bounding box center [454, 349] width 77 height 44
click at [463, 345] on icon "button" at bounding box center [453, 348] width 21 height 21
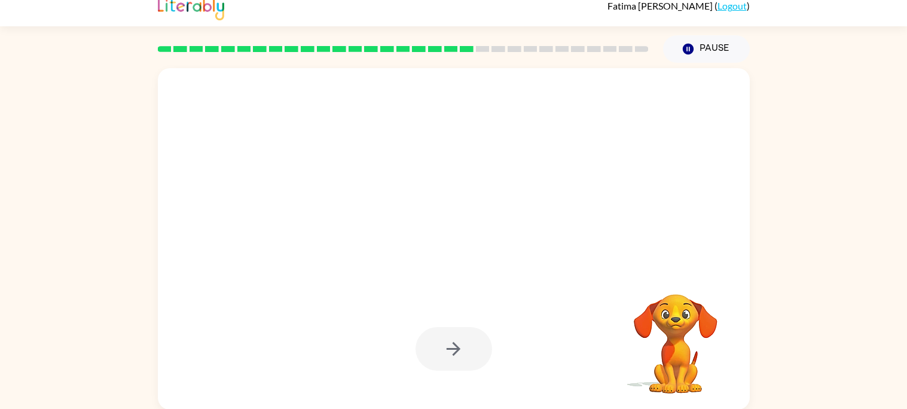
click at [462, 346] on div at bounding box center [454, 349] width 77 height 44
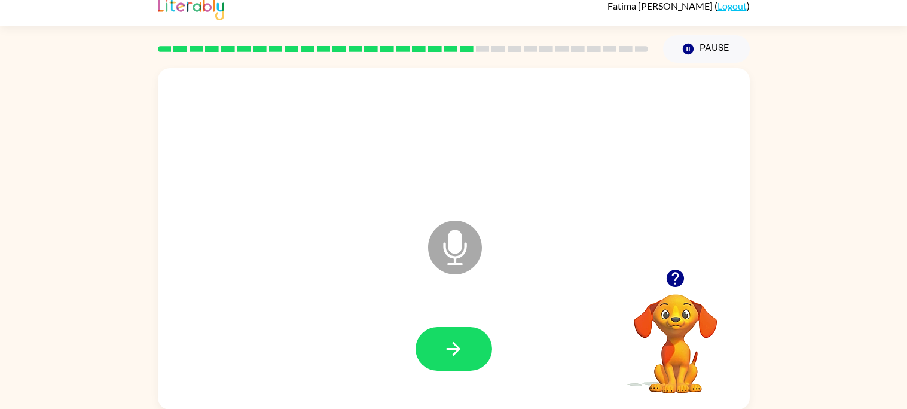
click at [680, 278] on icon "button" at bounding box center [675, 278] width 17 height 17
click at [472, 351] on button "button" at bounding box center [454, 349] width 77 height 44
click at [683, 283] on icon "button" at bounding box center [675, 278] width 21 height 21
click at [680, 283] on icon "button" at bounding box center [675, 278] width 17 height 17
click at [494, 344] on div at bounding box center [454, 349] width 568 height 98
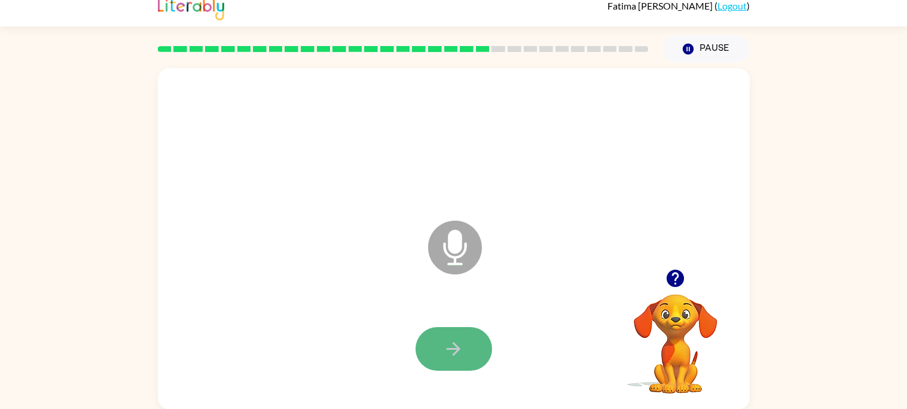
click at [475, 346] on button "button" at bounding box center [454, 349] width 77 height 44
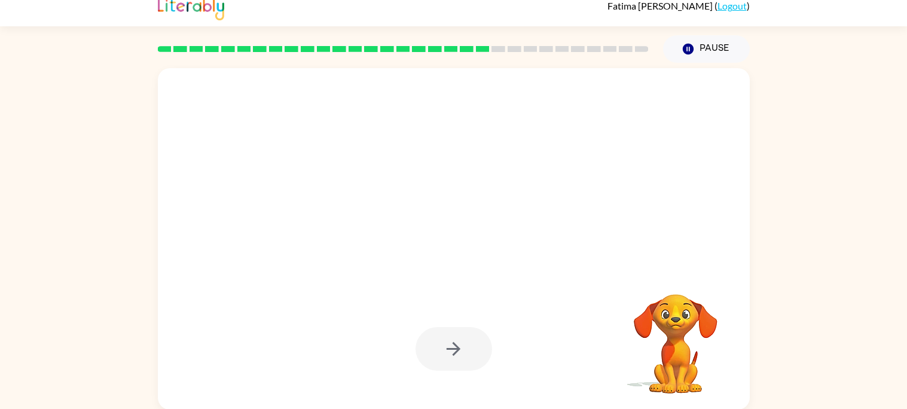
click at [474, 353] on div at bounding box center [454, 349] width 77 height 44
click at [472, 350] on div at bounding box center [454, 349] width 77 height 44
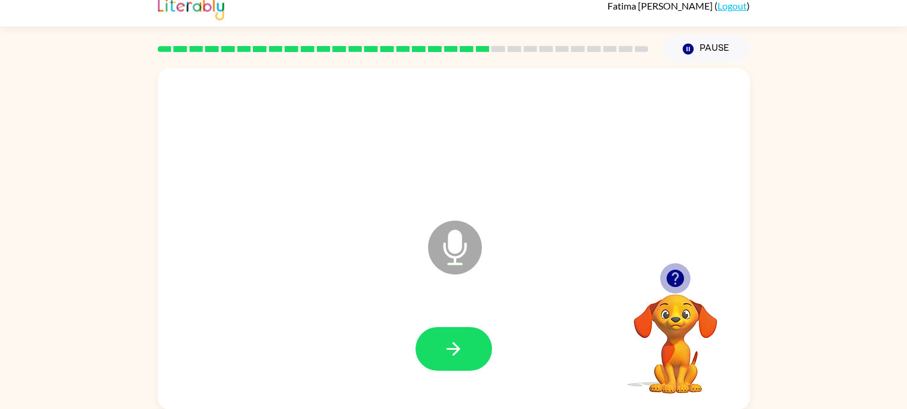
click at [678, 264] on button "button" at bounding box center [675, 278] width 30 height 30
click at [475, 340] on button "button" at bounding box center [454, 349] width 77 height 44
click at [681, 277] on icon "button" at bounding box center [675, 278] width 17 height 17
click at [681, 277] on video "Your browser must support playing .mp4 files to use Literably. Please try using…" at bounding box center [676, 336] width 120 height 120
click at [680, 277] on icon "button" at bounding box center [675, 278] width 17 height 17
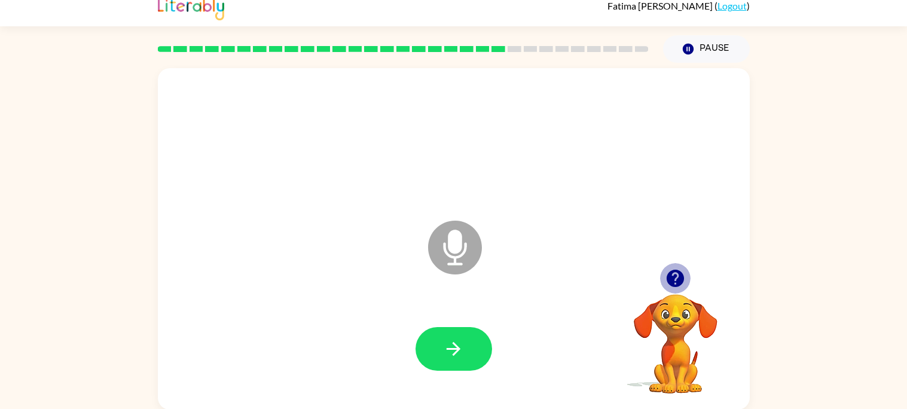
click at [680, 277] on icon "button" at bounding box center [675, 278] width 17 height 17
click at [442, 331] on button "button" at bounding box center [454, 349] width 77 height 44
click at [674, 280] on icon "button" at bounding box center [675, 278] width 17 height 17
click at [469, 343] on button "button" at bounding box center [454, 349] width 77 height 44
click at [584, 222] on icon "Microphone The Microphone is here when it is your turn to talk" at bounding box center [514, 263] width 179 height 90
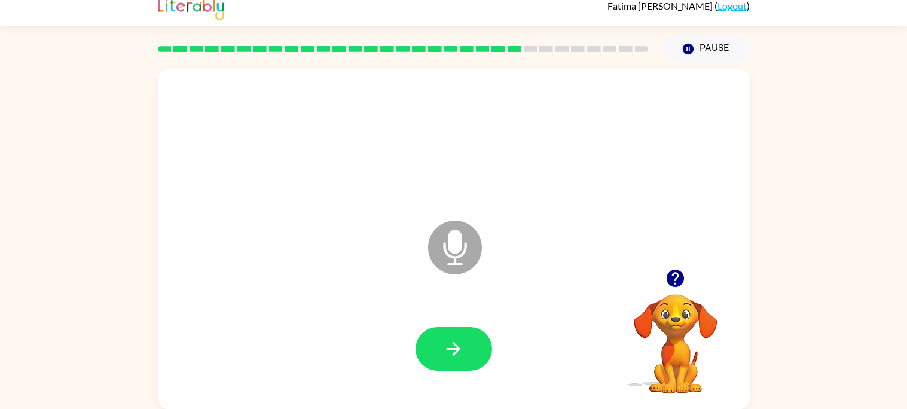
click at [661, 265] on div at bounding box center [676, 278] width 120 height 30
click at [670, 271] on icon "button" at bounding box center [675, 278] width 17 height 17
click at [668, 277] on icon "button" at bounding box center [675, 278] width 17 height 17
click at [668, 277] on div "Your browser must support playing .mp4 files to use Literably. Please try using…" at bounding box center [676, 329] width 120 height 132
click at [670, 280] on icon "button" at bounding box center [675, 278] width 17 height 17
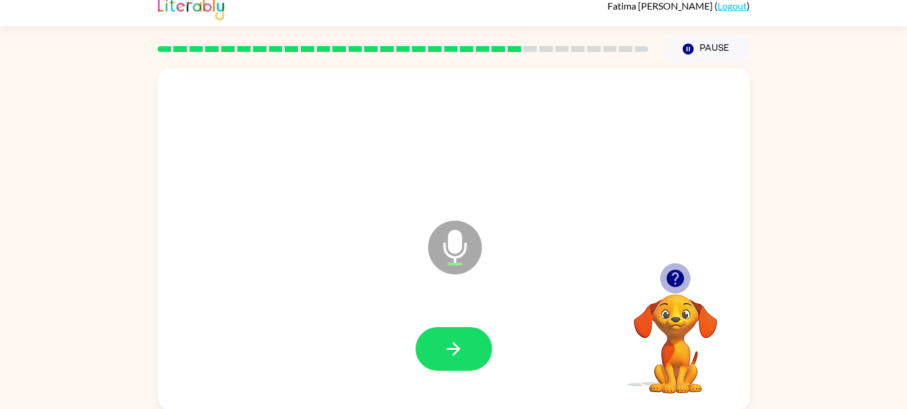
click at [673, 271] on icon "button" at bounding box center [675, 278] width 17 height 17
click at [468, 352] on button "button" at bounding box center [454, 349] width 77 height 44
click at [679, 268] on icon "button" at bounding box center [675, 278] width 21 height 21
click at [677, 268] on icon "button" at bounding box center [675, 278] width 21 height 21
click at [673, 266] on div "Microphone The Microphone is here when it is your turn to talk Your browser mus…" at bounding box center [454, 238] width 592 height 341
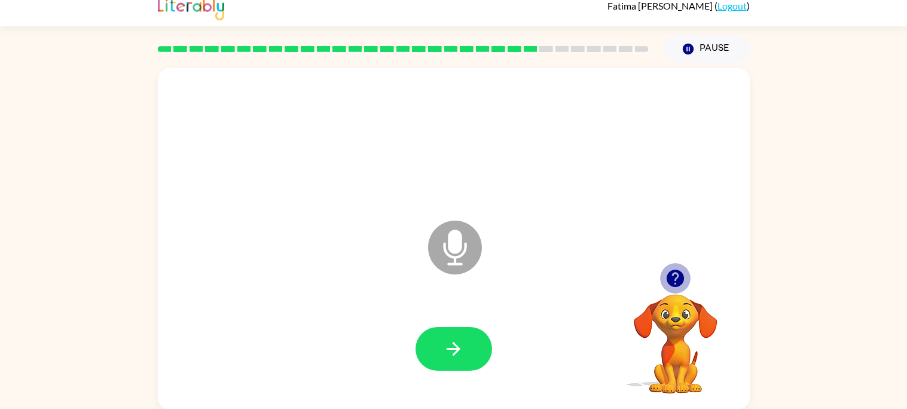
click at [674, 267] on button "button" at bounding box center [675, 278] width 30 height 30
click at [681, 269] on icon "button" at bounding box center [675, 278] width 21 height 21
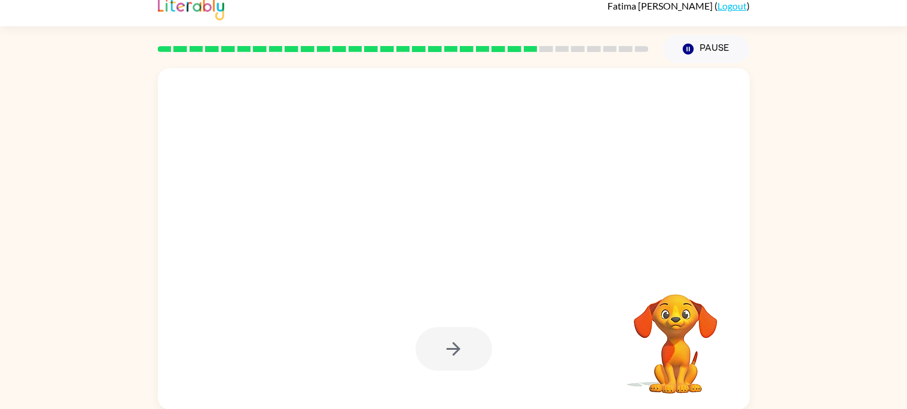
click at [462, 351] on div at bounding box center [454, 349] width 77 height 44
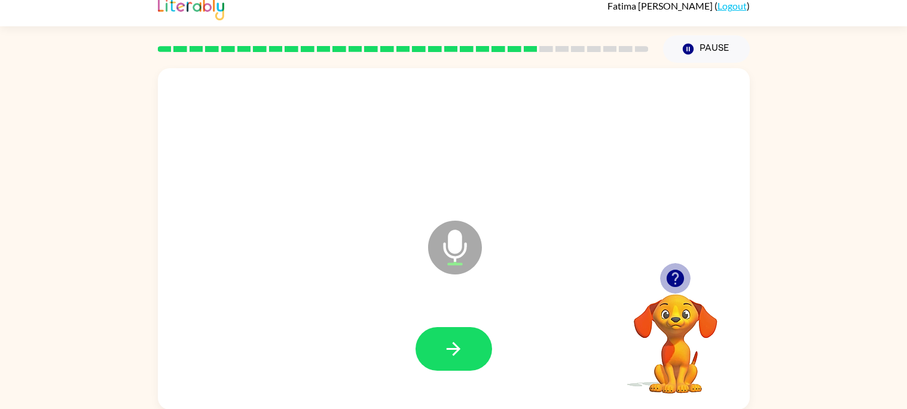
click at [680, 278] on icon "button" at bounding box center [675, 278] width 17 height 17
click at [472, 359] on button "button" at bounding box center [454, 349] width 77 height 44
click at [675, 283] on icon "button" at bounding box center [675, 278] width 21 height 21
click at [484, 364] on button "button" at bounding box center [454, 349] width 77 height 44
click at [676, 283] on icon "button" at bounding box center [675, 278] width 17 height 17
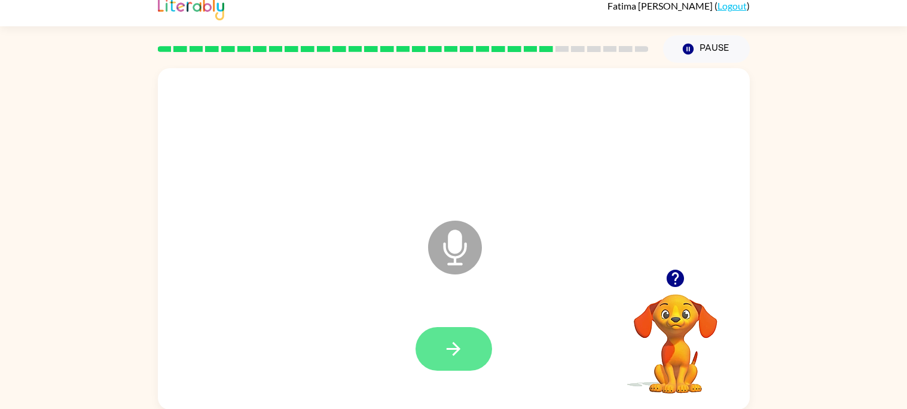
click at [469, 352] on button "button" at bounding box center [454, 349] width 77 height 44
click at [677, 282] on icon "button" at bounding box center [675, 278] width 17 height 17
click at [671, 297] on video "Your browser must support playing .mp4 files to use Literably. Please try using…" at bounding box center [676, 336] width 120 height 120
click at [675, 281] on icon "button" at bounding box center [675, 278] width 17 height 17
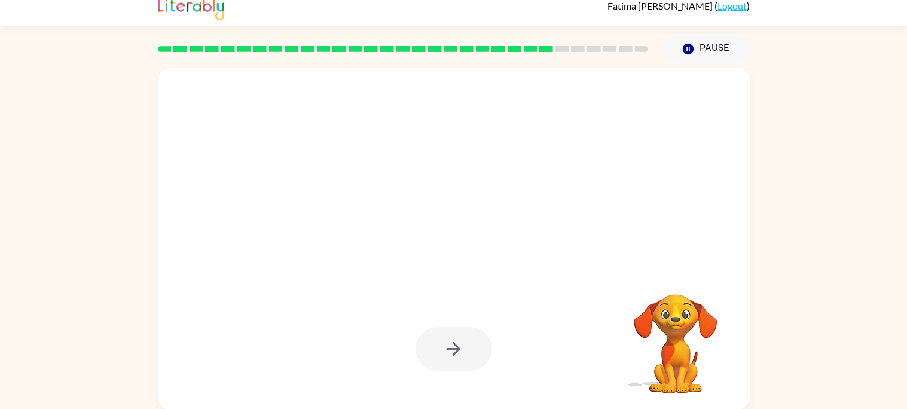
click at [460, 336] on div at bounding box center [454, 349] width 77 height 44
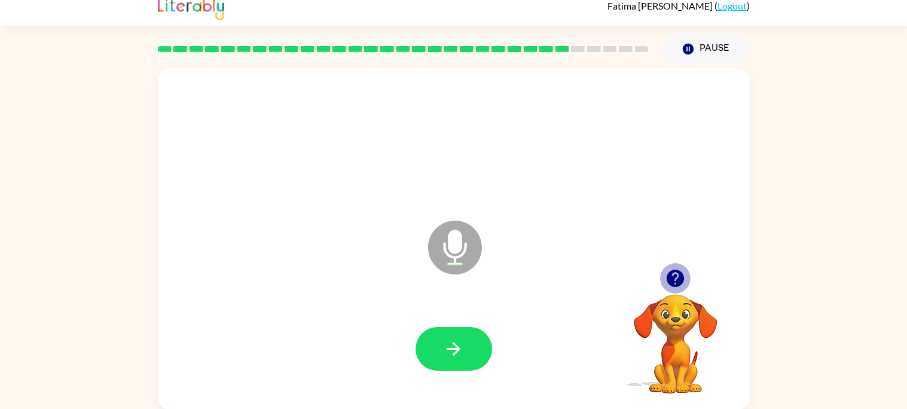
click at [679, 279] on icon "button" at bounding box center [675, 278] width 17 height 17
click at [480, 343] on button "button" at bounding box center [454, 349] width 77 height 44
click at [680, 276] on icon "button" at bounding box center [675, 278] width 17 height 17
click at [680, 276] on video "Your browser must support playing .mp4 files to use Literably. Please try using…" at bounding box center [676, 336] width 120 height 120
click at [688, 286] on button "button" at bounding box center [675, 278] width 30 height 30
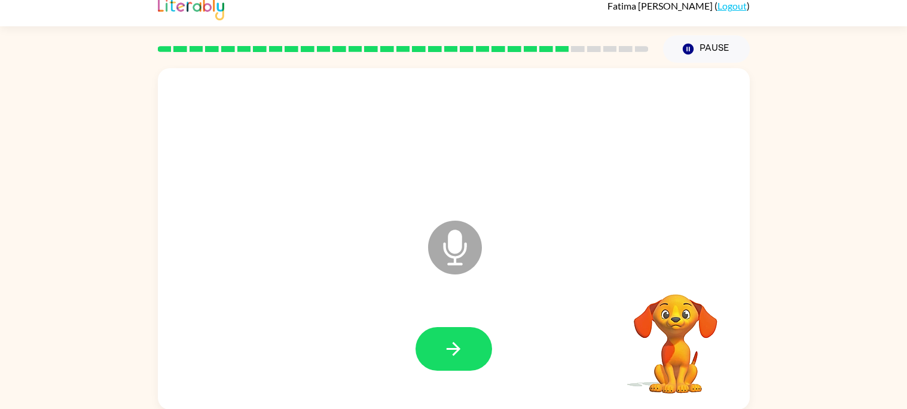
scroll to position [0, 0]
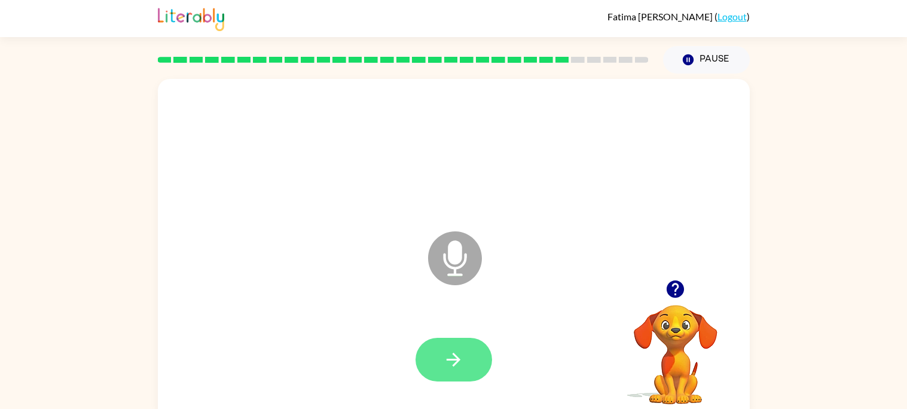
click at [459, 358] on icon "button" at bounding box center [453, 359] width 21 height 21
click at [661, 282] on button "button" at bounding box center [675, 289] width 30 height 30
click at [450, 374] on button "button" at bounding box center [454, 360] width 77 height 44
click at [441, 353] on button "button" at bounding box center [454, 360] width 77 height 44
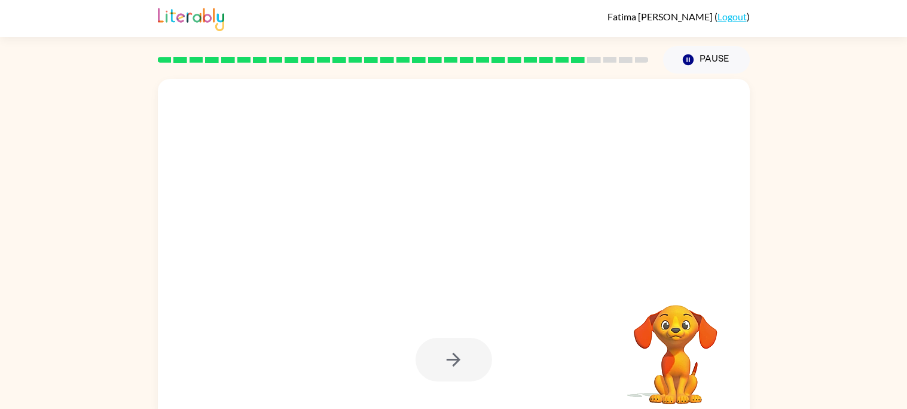
click at [460, 365] on div at bounding box center [454, 360] width 77 height 44
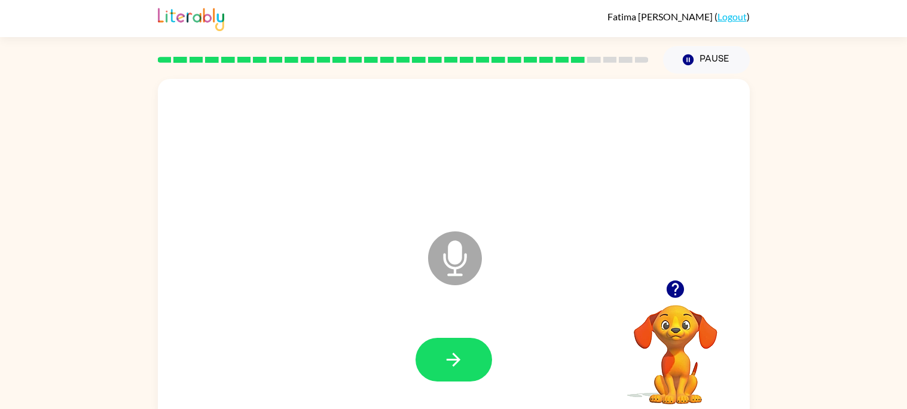
drag, startPoint x: 463, startPoint y: 368, endPoint x: 0, endPoint y: 420, distance: 465.8
click at [0, 408] on html "Fatima Munguia Garcia ( Logout ) Pause Pause Microphone The Microphone is here …" at bounding box center [453, 210] width 907 height 420
click at [675, 286] on icon "button" at bounding box center [675, 288] width 17 height 17
click at [445, 371] on button "button" at bounding box center [454, 360] width 77 height 44
click at [682, 294] on icon "button" at bounding box center [675, 288] width 17 height 17
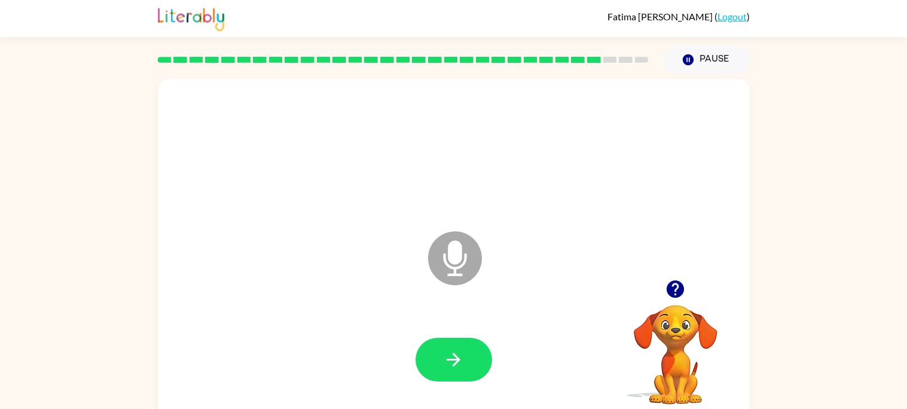
scroll to position [8, 0]
click at [471, 355] on button "button" at bounding box center [454, 360] width 77 height 44
click at [430, 377] on button "button" at bounding box center [454, 360] width 77 height 44
